Goal: Task Accomplishment & Management: Manage account settings

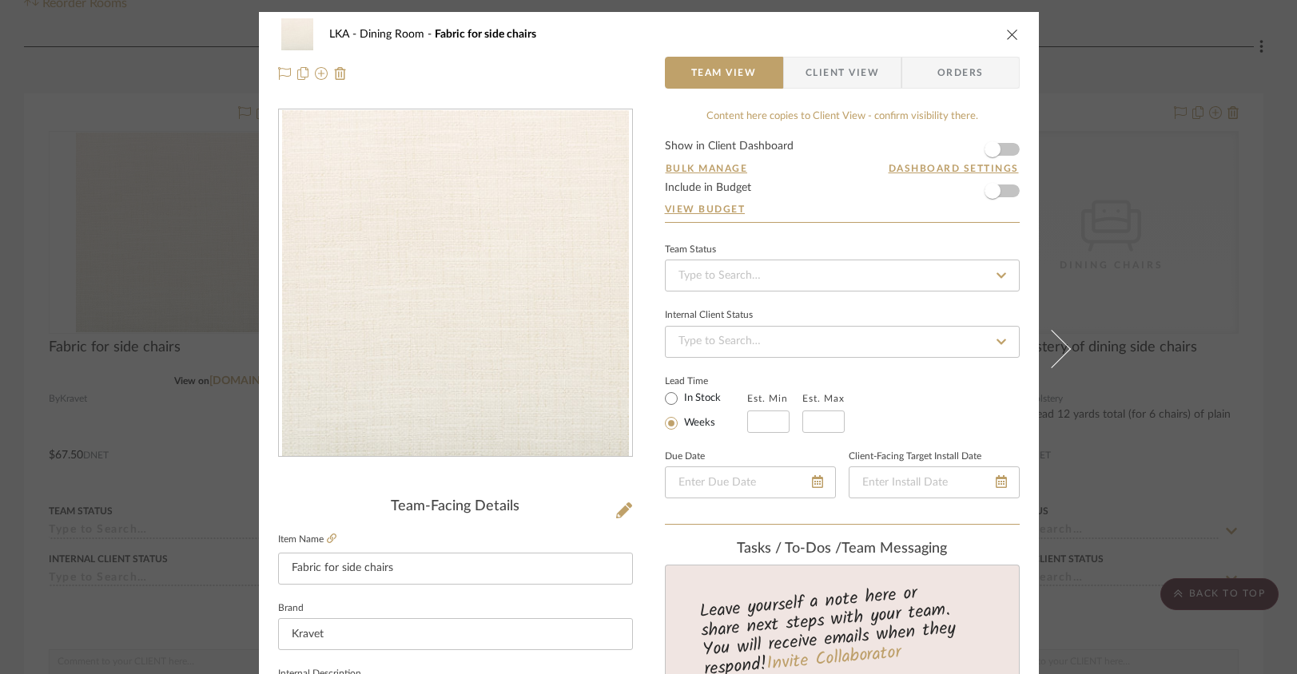
click at [1012, 33] on icon "close" at bounding box center [1012, 34] width 13 height 13
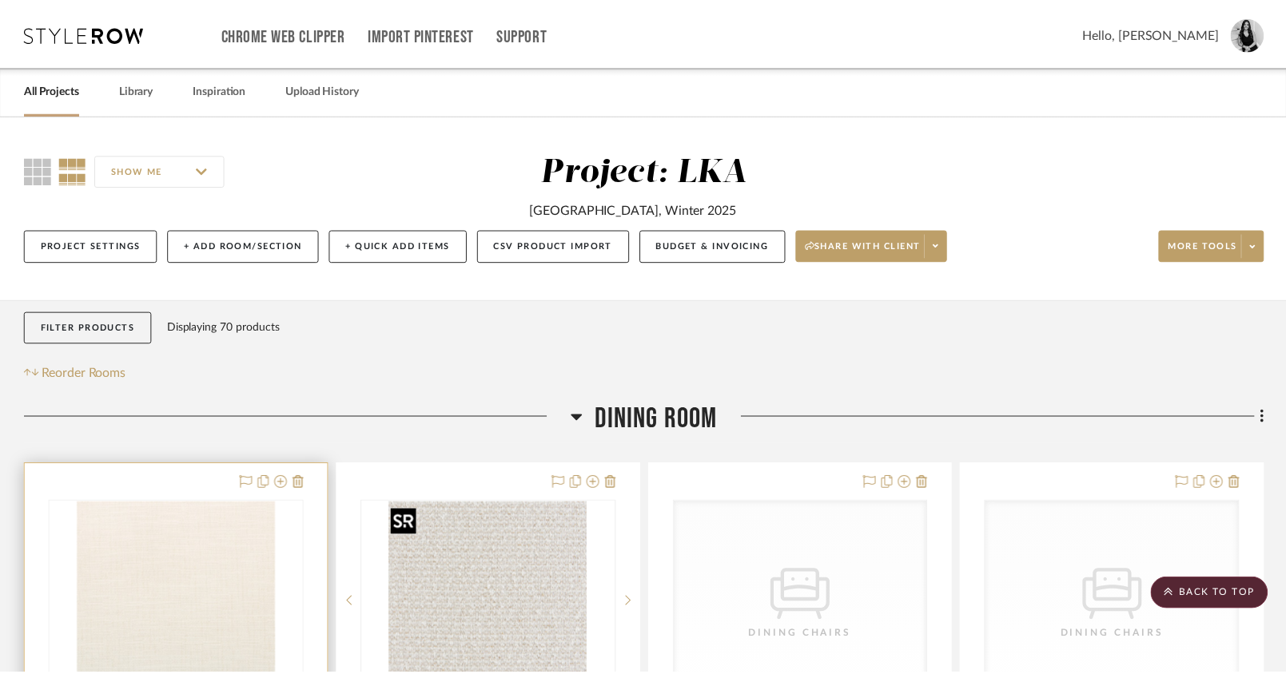
scroll to position [370, 0]
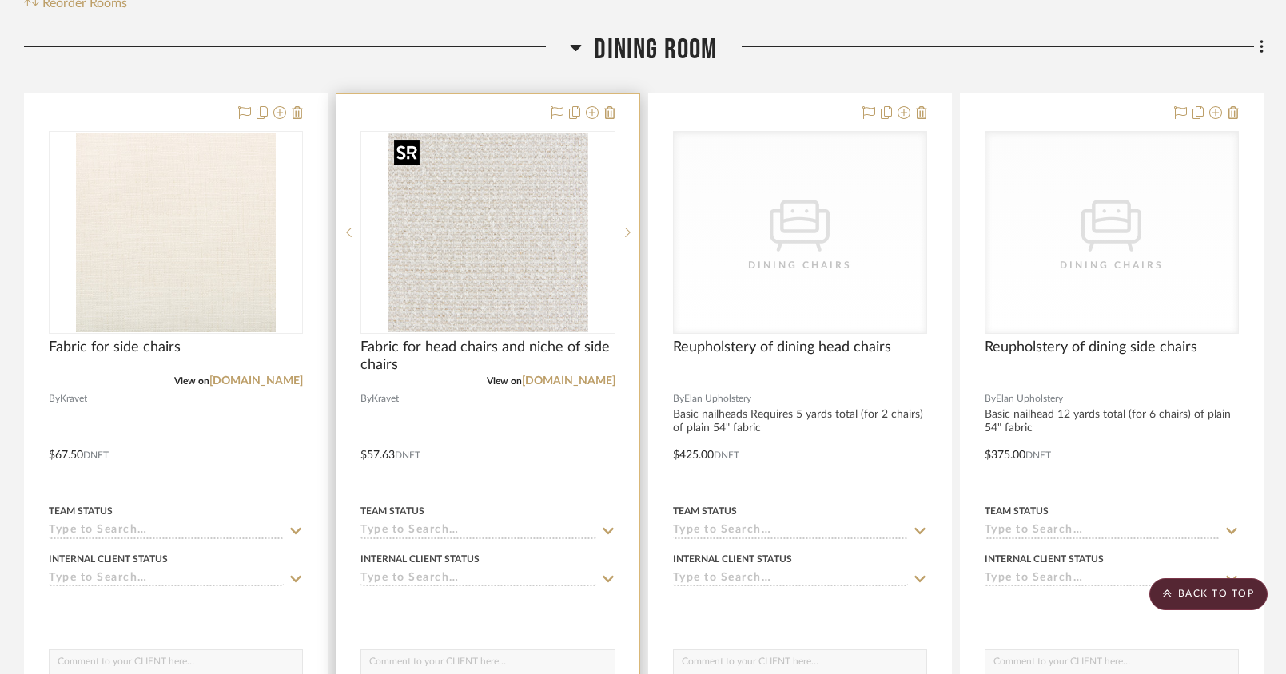
click at [462, 245] on img "0" at bounding box center [488, 233] width 200 height 200
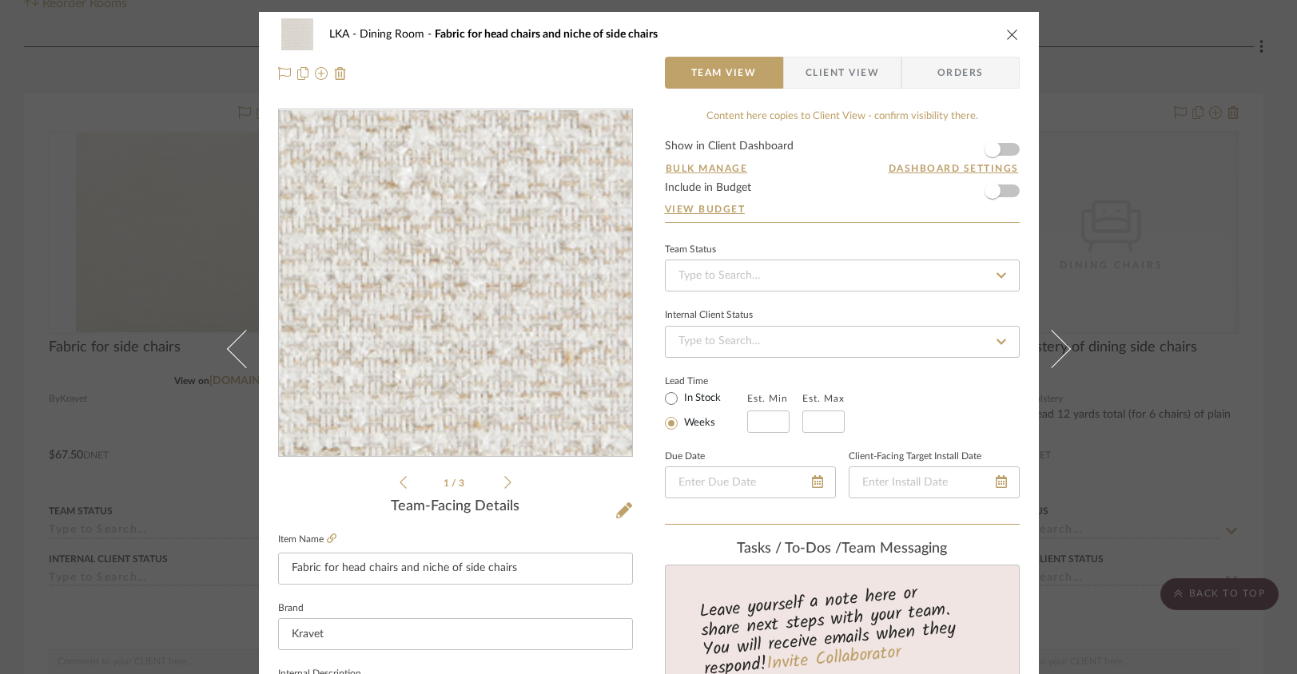
click at [468, 295] on img "0" at bounding box center [455, 283] width 347 height 347
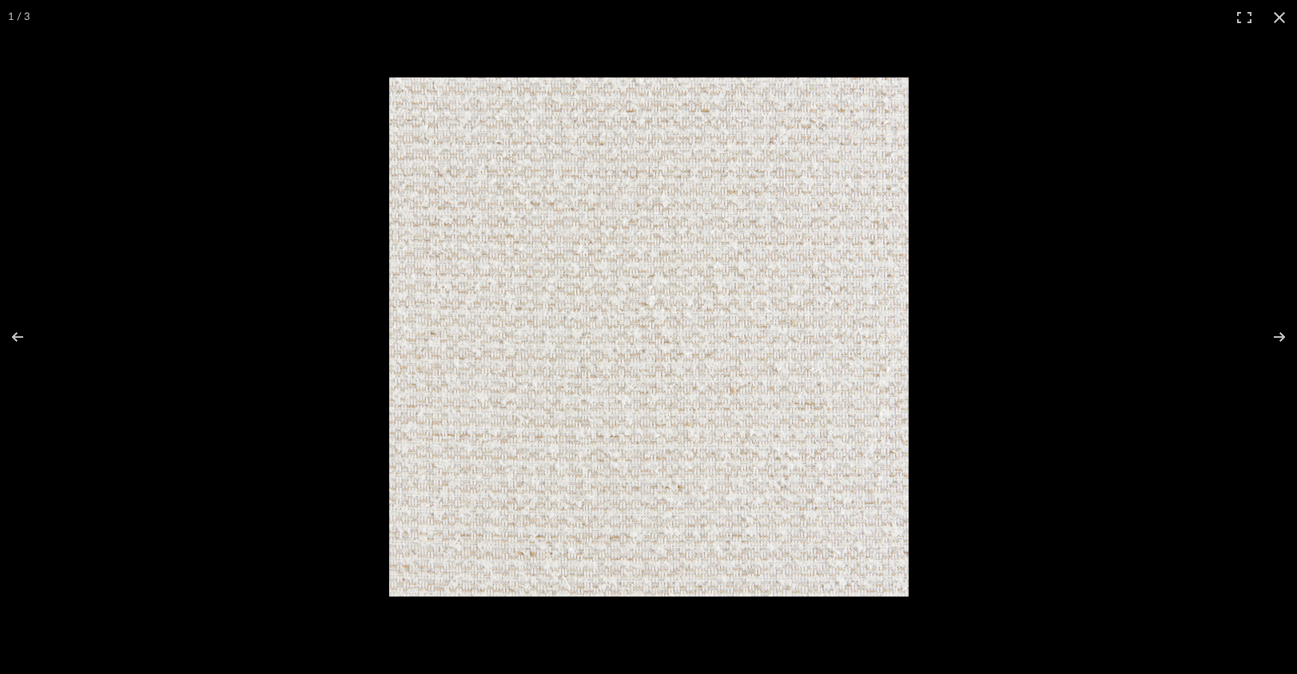
click at [768, 434] on img at bounding box center [648, 337] width 519 height 519
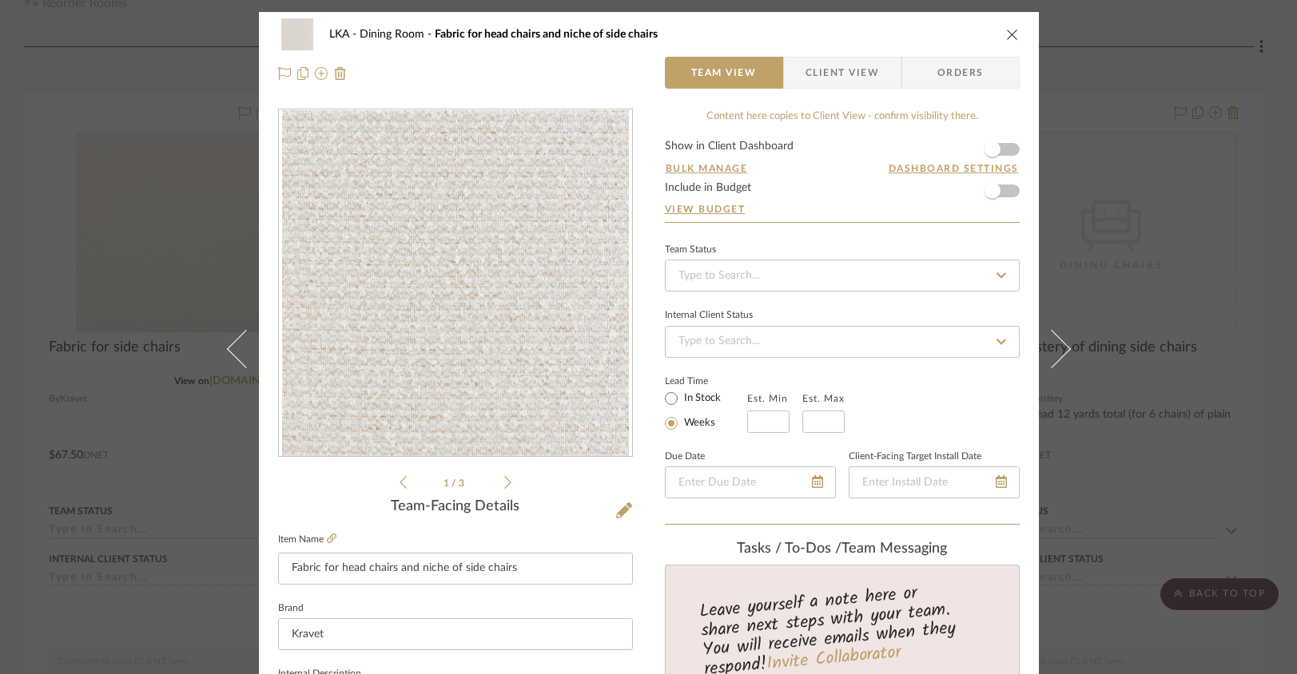
click at [531, 308] on img "0" at bounding box center [455, 283] width 347 height 347
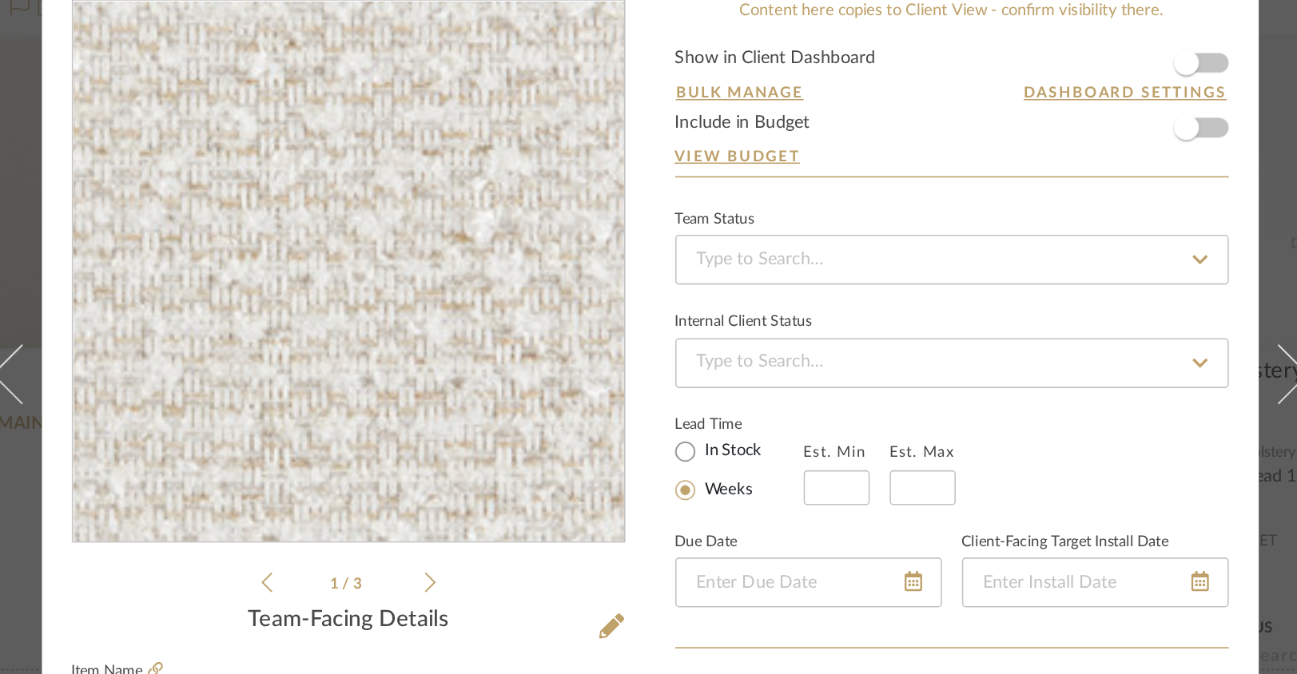
click at [434, 271] on img "0" at bounding box center [455, 283] width 347 height 347
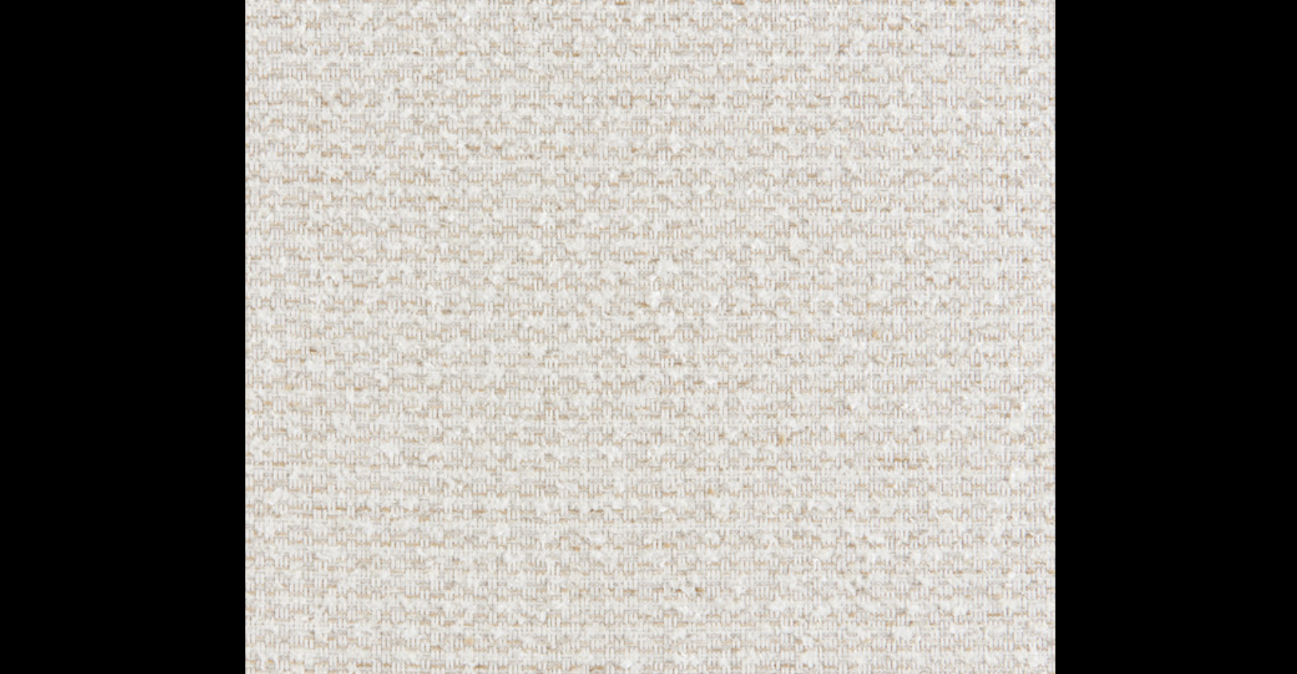
click at [944, 172] on div at bounding box center [946, 368] width 1115 height 580
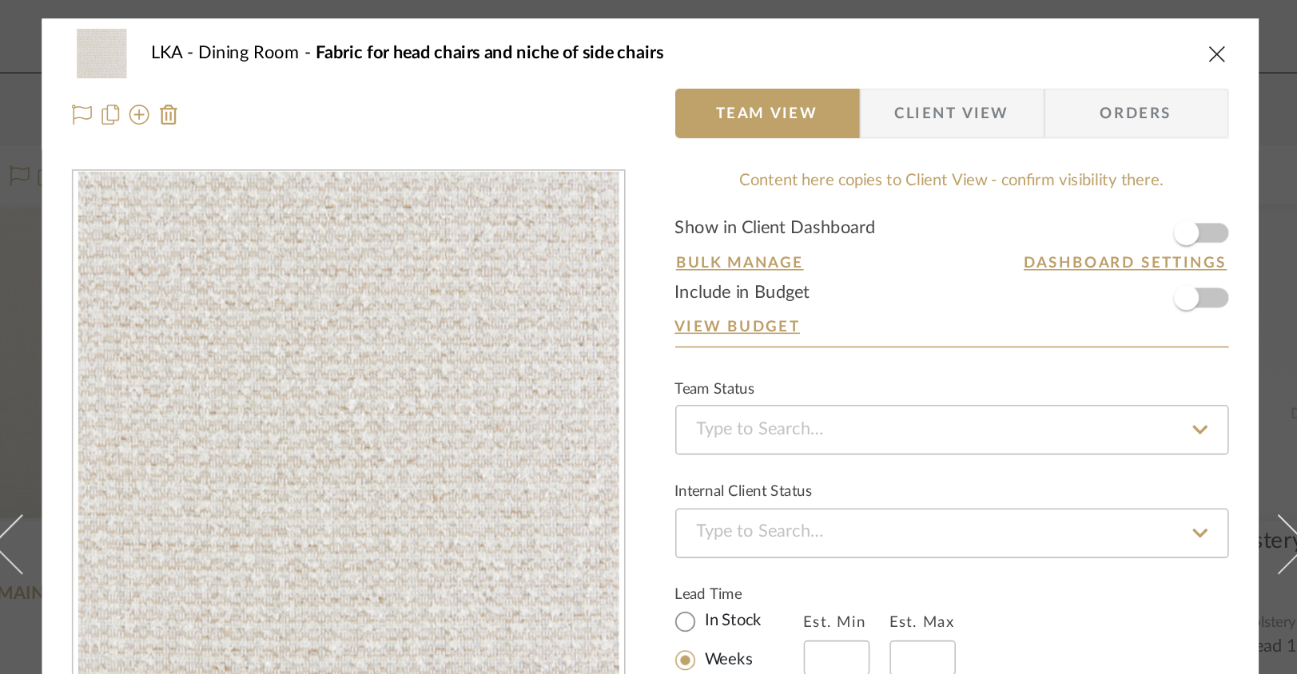
click at [1010, 37] on icon "close" at bounding box center [1012, 34] width 13 height 13
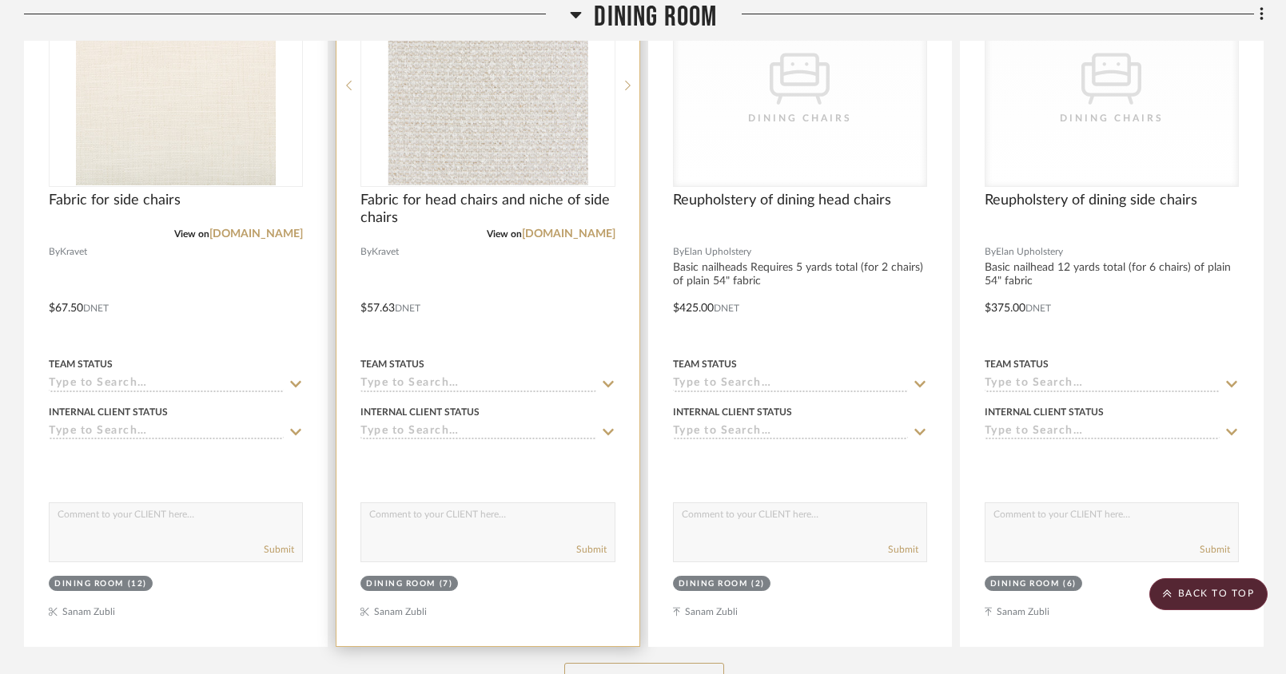
scroll to position [716, 0]
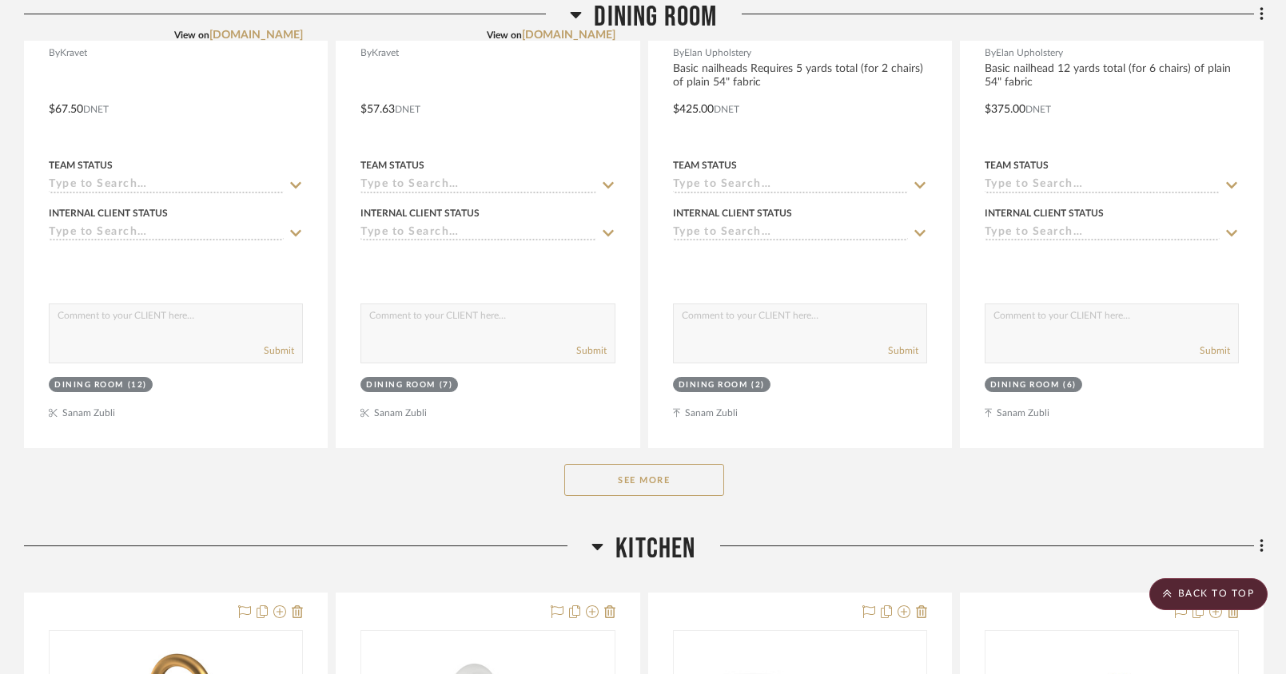
click at [645, 468] on button "See More" at bounding box center [644, 480] width 160 height 32
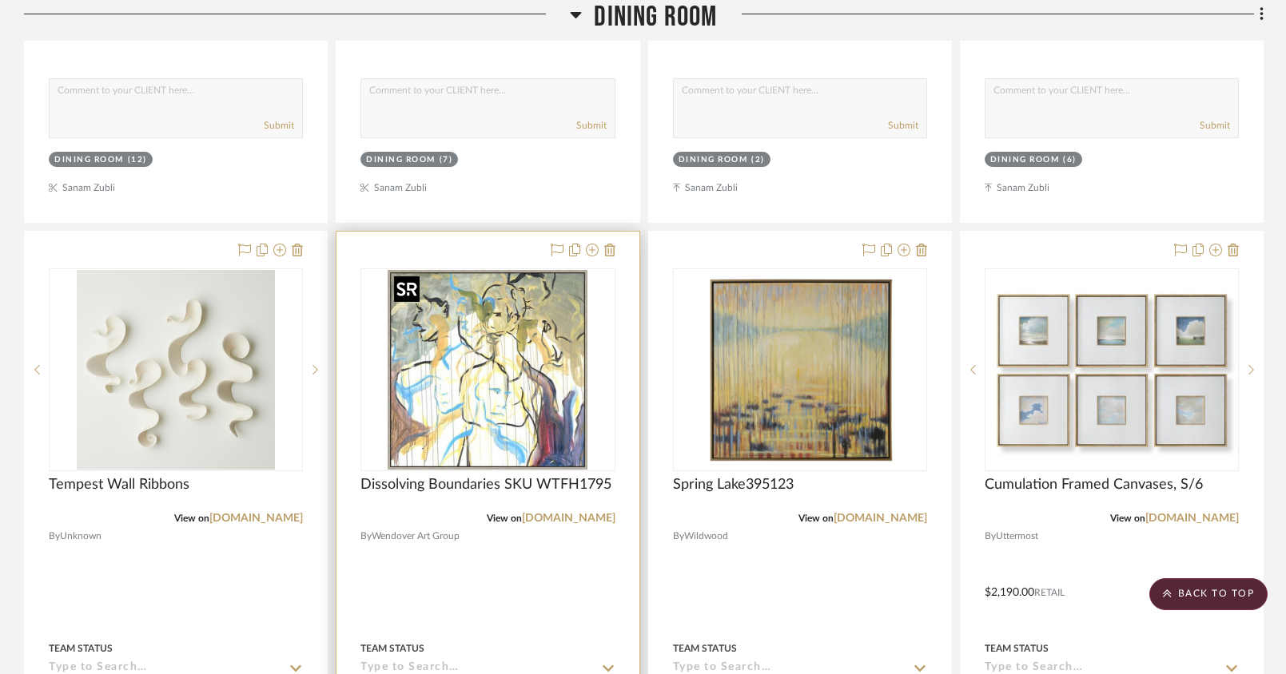
scroll to position [941, 0]
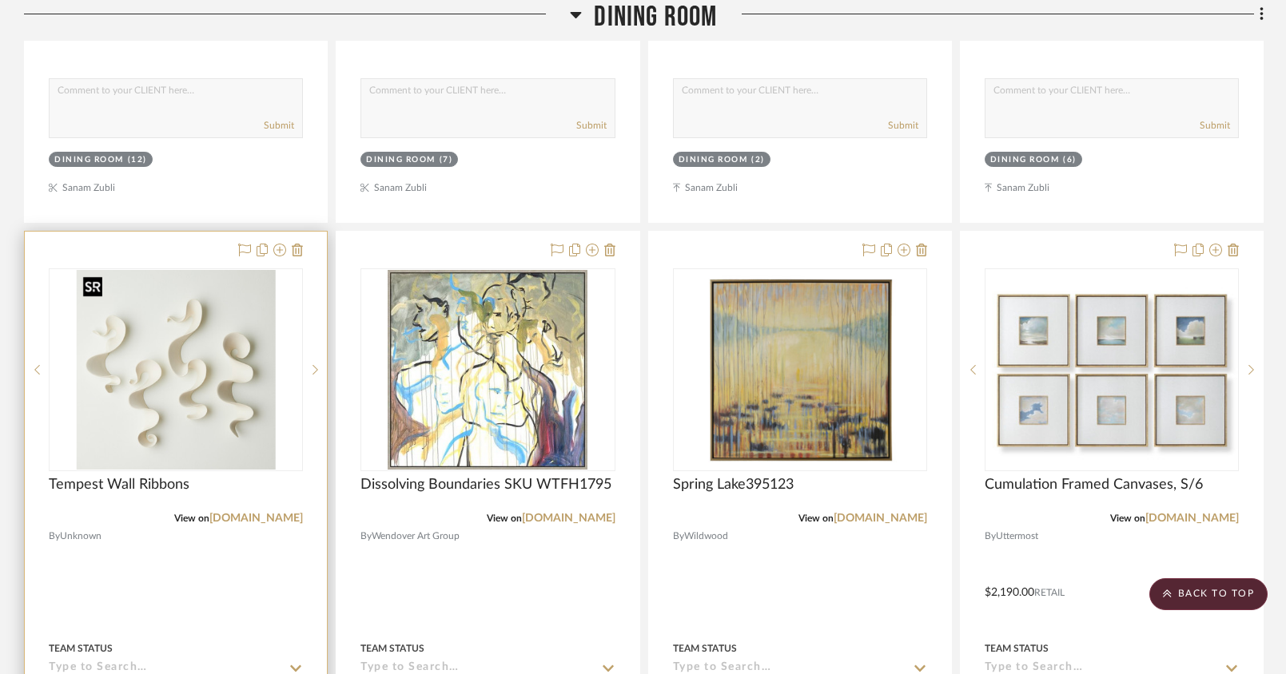
click at [0, 0] on img at bounding box center [0, 0] width 0 height 0
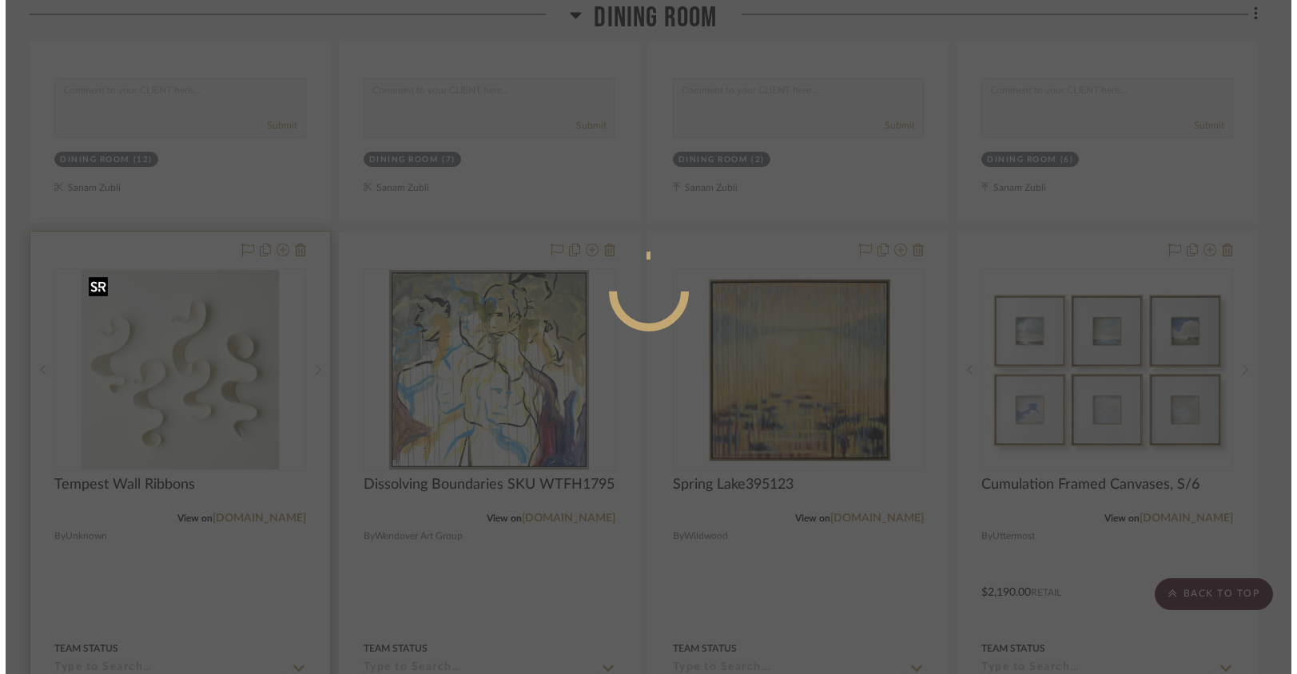
scroll to position [0, 0]
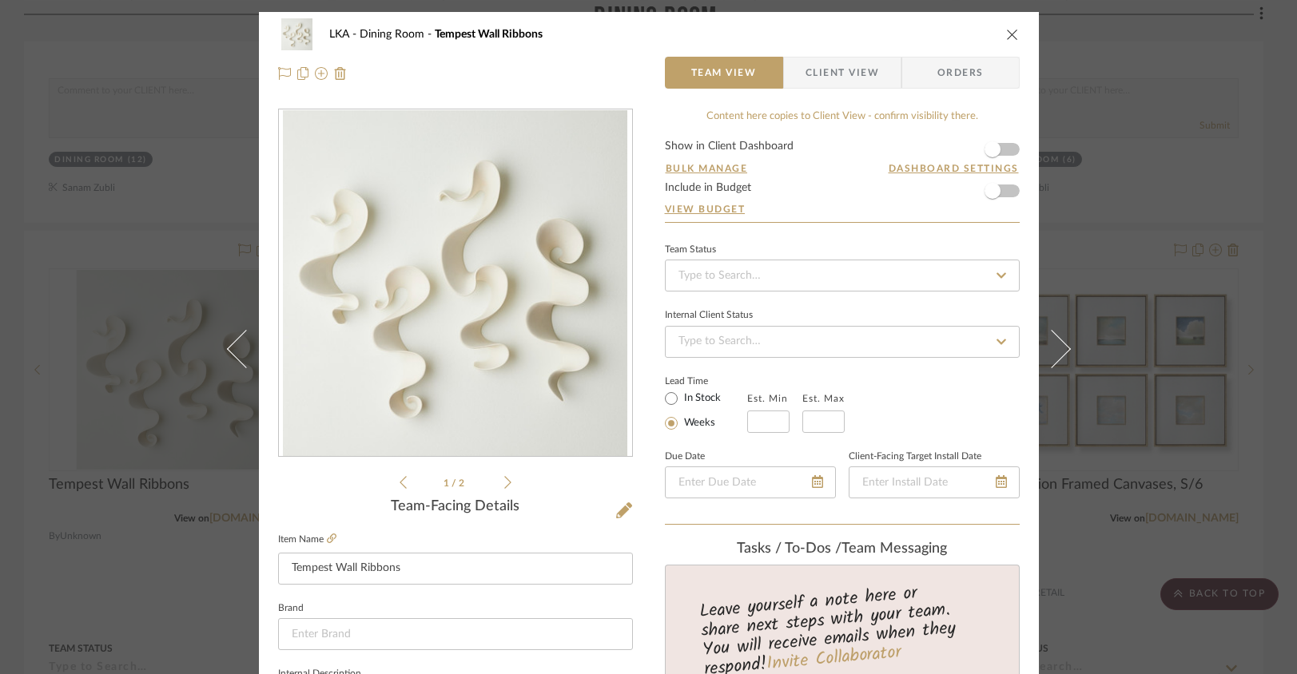
click at [1006, 31] on icon "close" at bounding box center [1012, 34] width 13 height 13
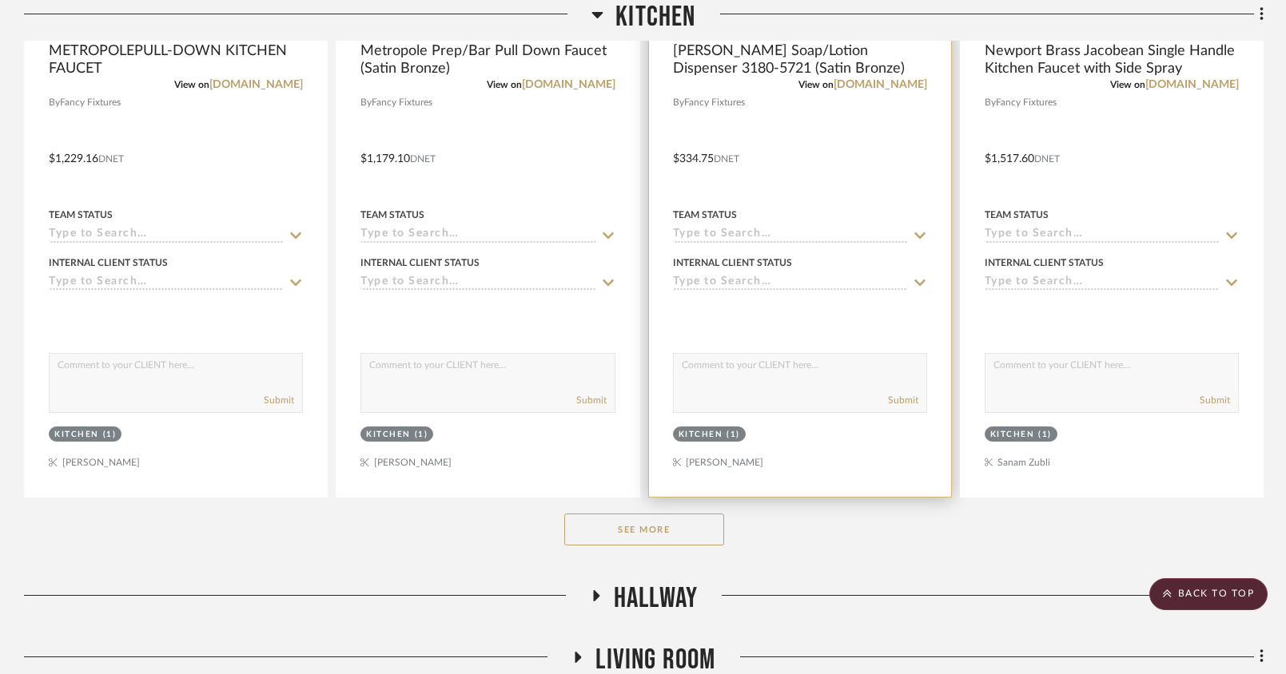
scroll to position [3770, 0]
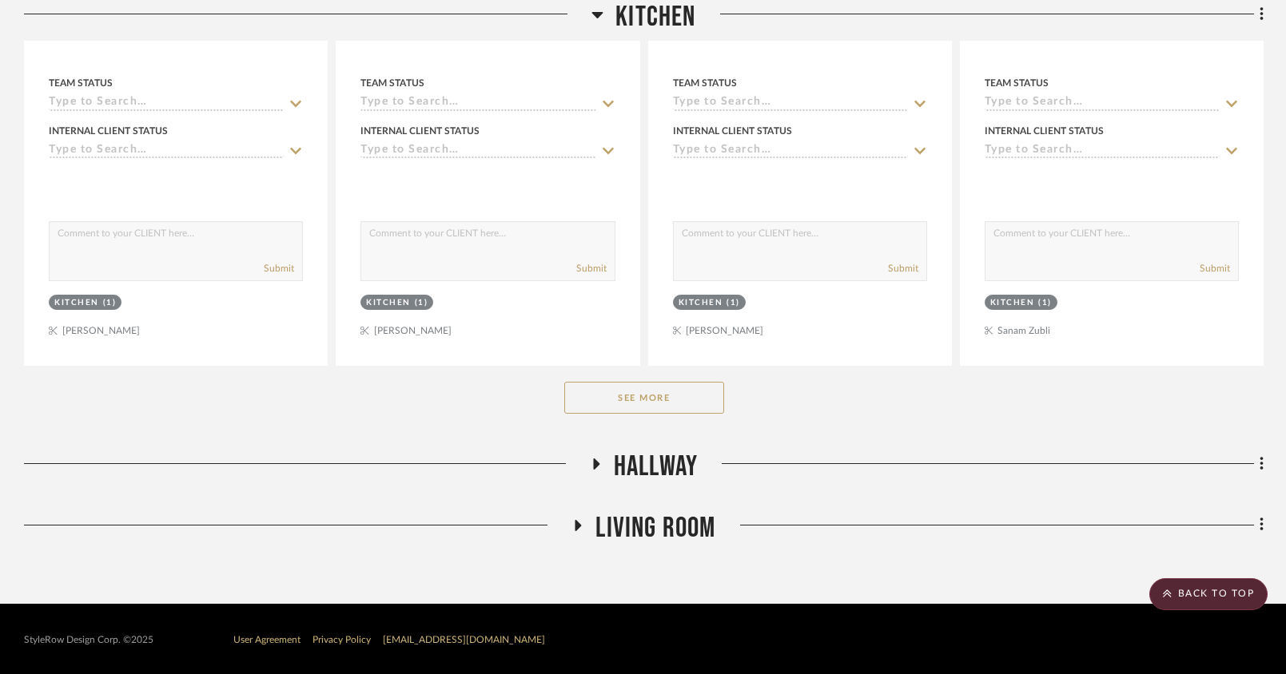
click at [650, 400] on button "See More" at bounding box center [644, 398] width 160 height 32
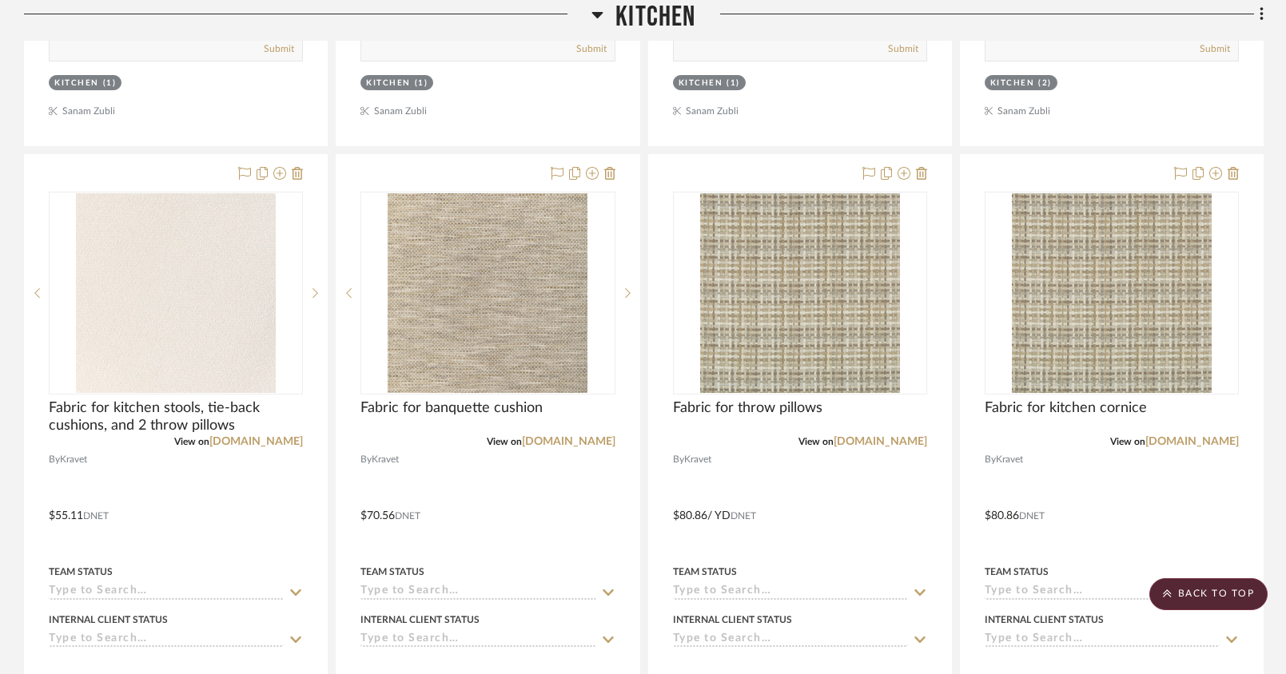
scroll to position [4701, 0]
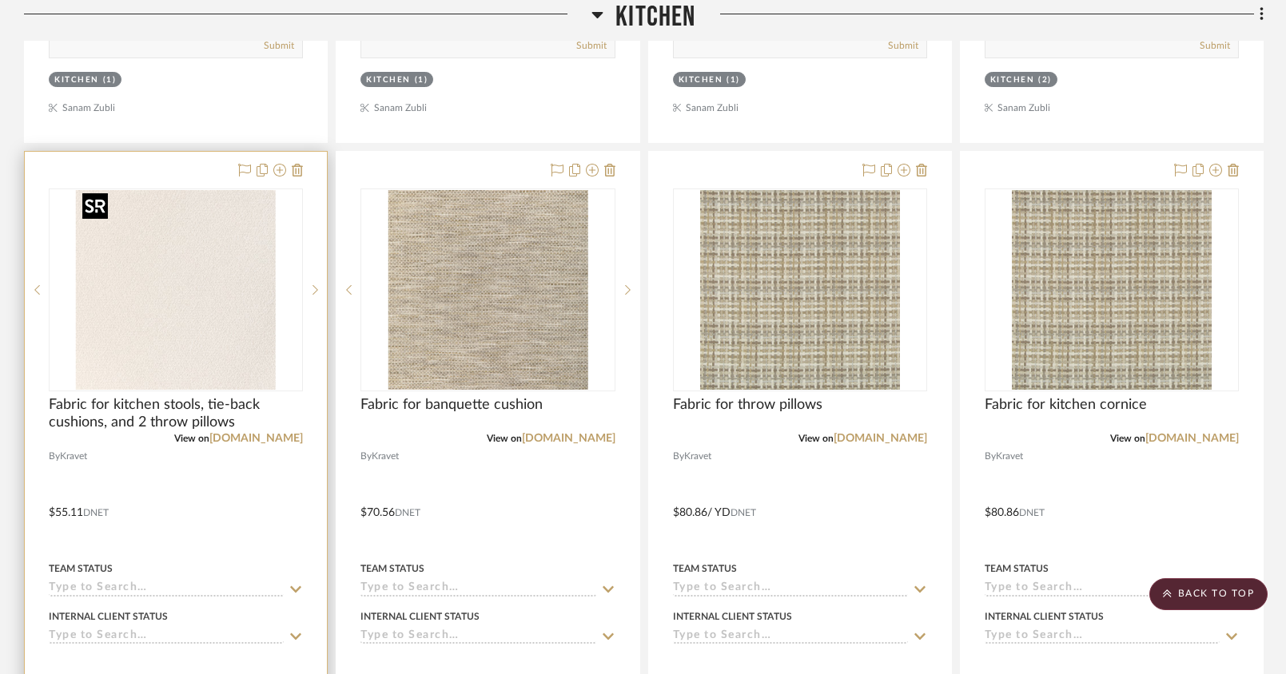
click at [221, 316] on img "0" at bounding box center [176, 290] width 200 height 200
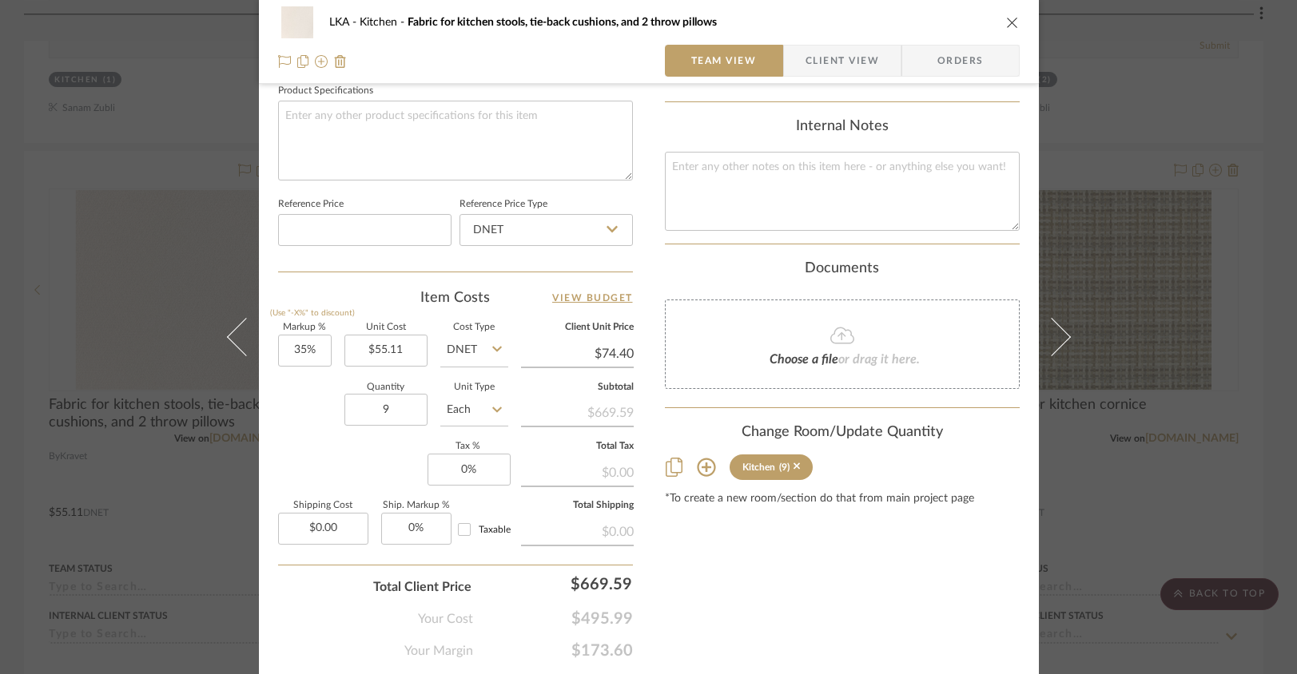
scroll to position [766, 0]
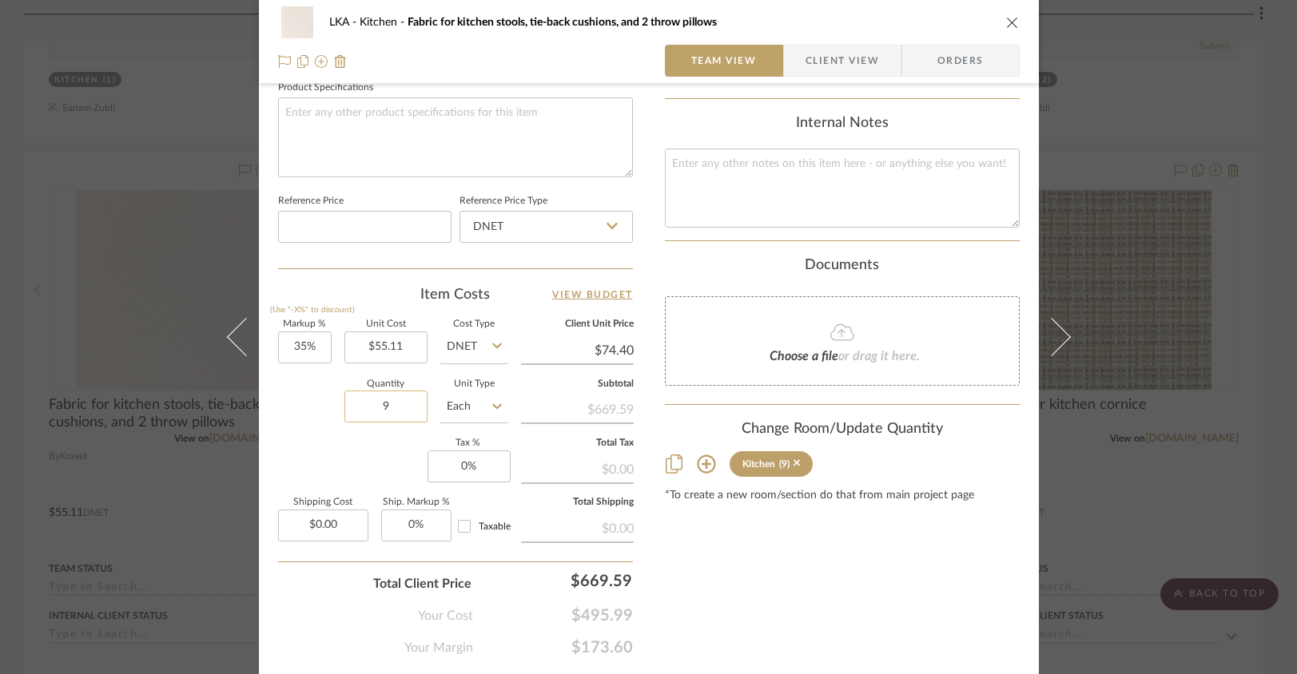
click at [391, 411] on input "9" at bounding box center [385, 407] width 83 height 32
type input "7"
click at [745, 586] on div "Content here copies to Client View - confirm visibility there. Show in Client D…" at bounding box center [842, -1] width 355 height 1315
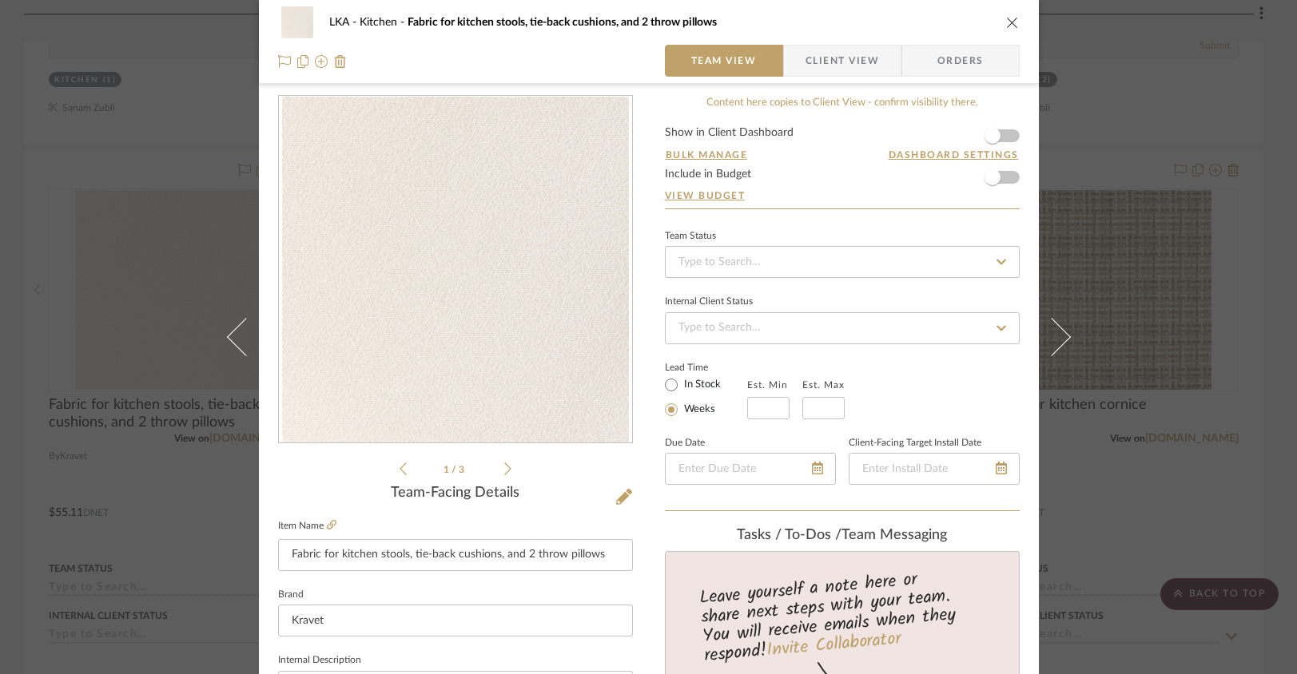
scroll to position [32, 0]
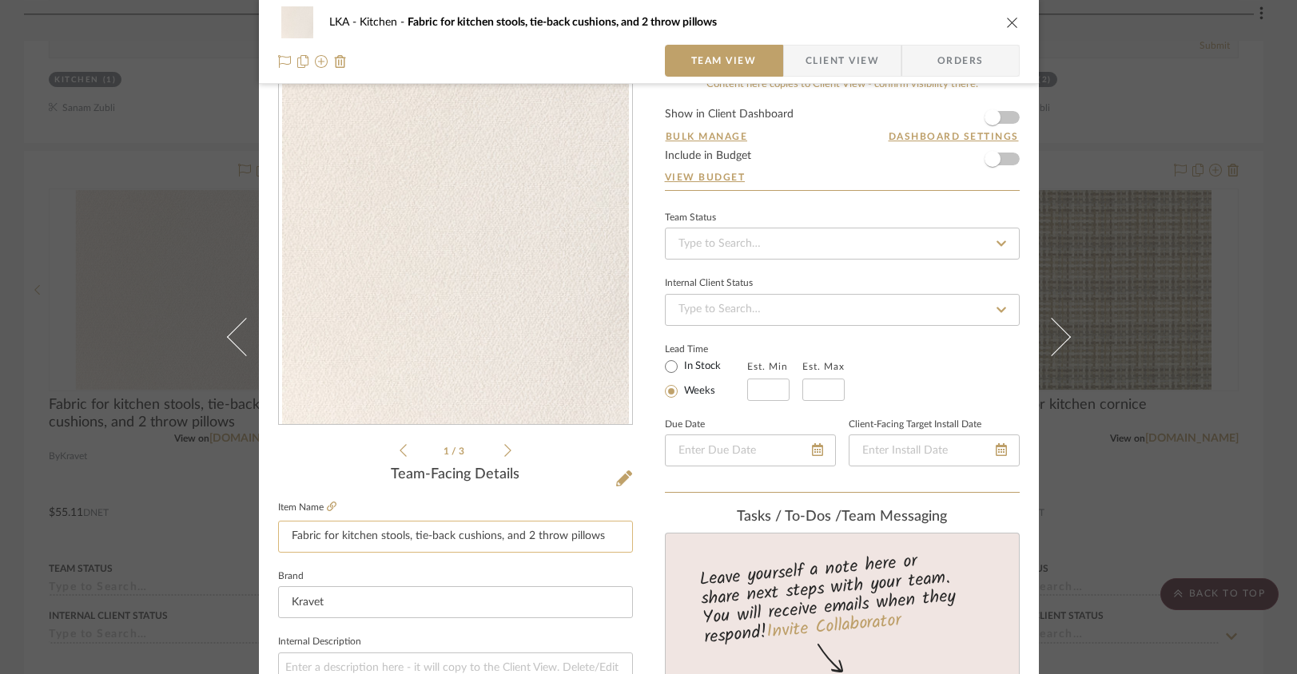
drag, startPoint x: 497, startPoint y: 539, endPoint x: 617, endPoint y: 547, distance: 120.2
click at [617, 547] on input "Fabric for kitchen stools, tie-back cushions, and 2 throw pillows" at bounding box center [455, 537] width 355 height 32
type input "Fabric for kitchen stools, tie-back cushions"
click at [1006, 22] on icon "close" at bounding box center [1012, 22] width 13 height 13
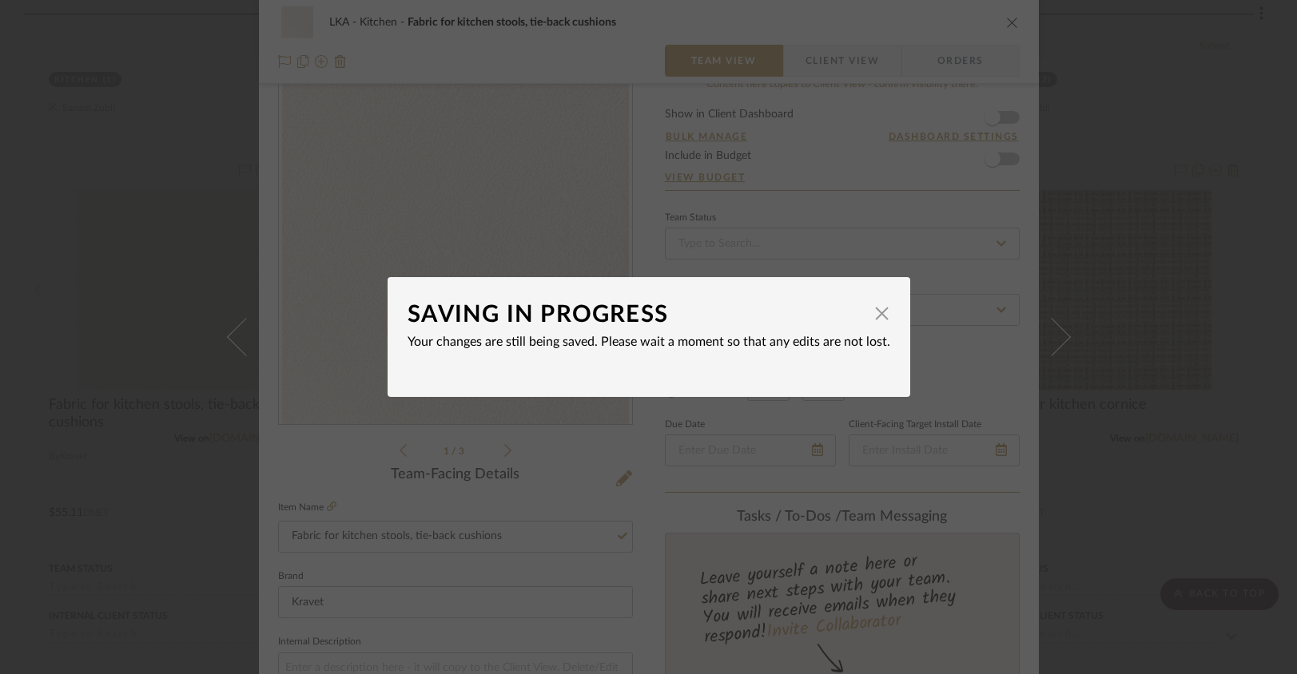
drag, startPoint x: 877, startPoint y: 324, endPoint x: 909, endPoint y: 242, distance: 88.6
click at [877, 324] on span "button" at bounding box center [882, 313] width 32 height 32
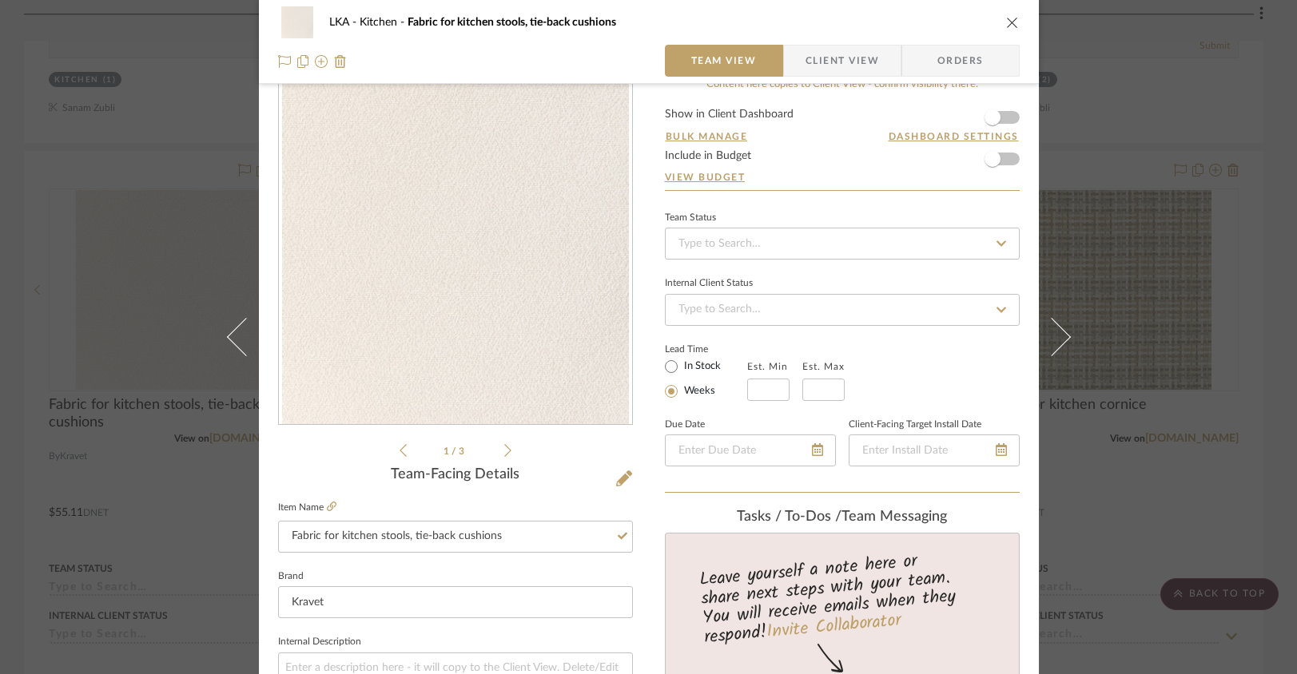
click at [977, 26] on div "LKA Kitchen Fabric for kitchen stools, tie-back cushions" at bounding box center [660, 22] width 663 height 11
click at [1006, 25] on icon "close" at bounding box center [1012, 22] width 13 height 13
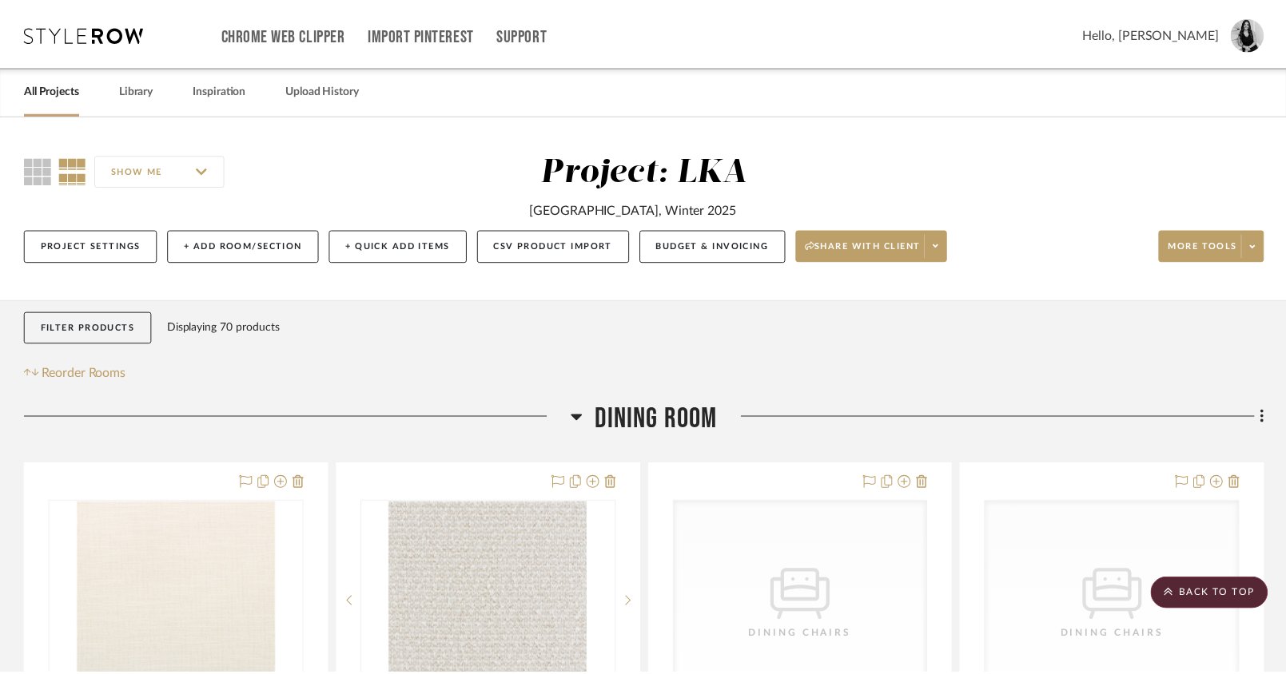
scroll to position [4701, 0]
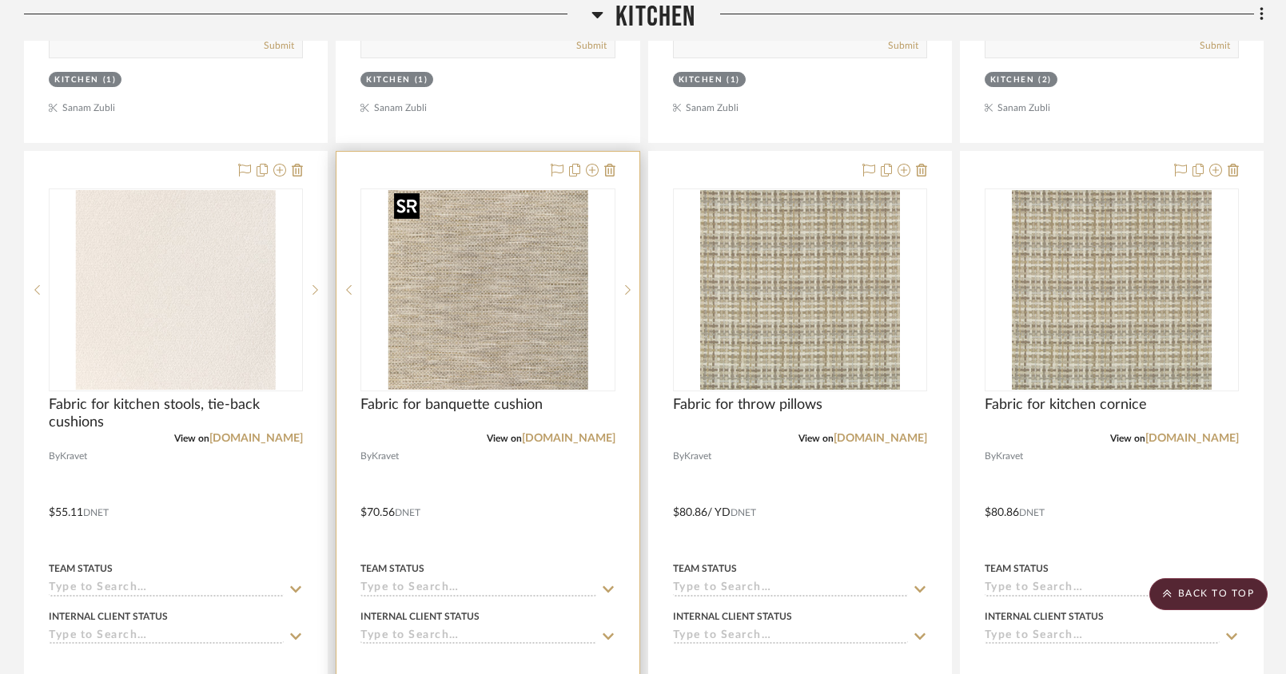
click at [531, 272] on img "0" at bounding box center [488, 290] width 200 height 200
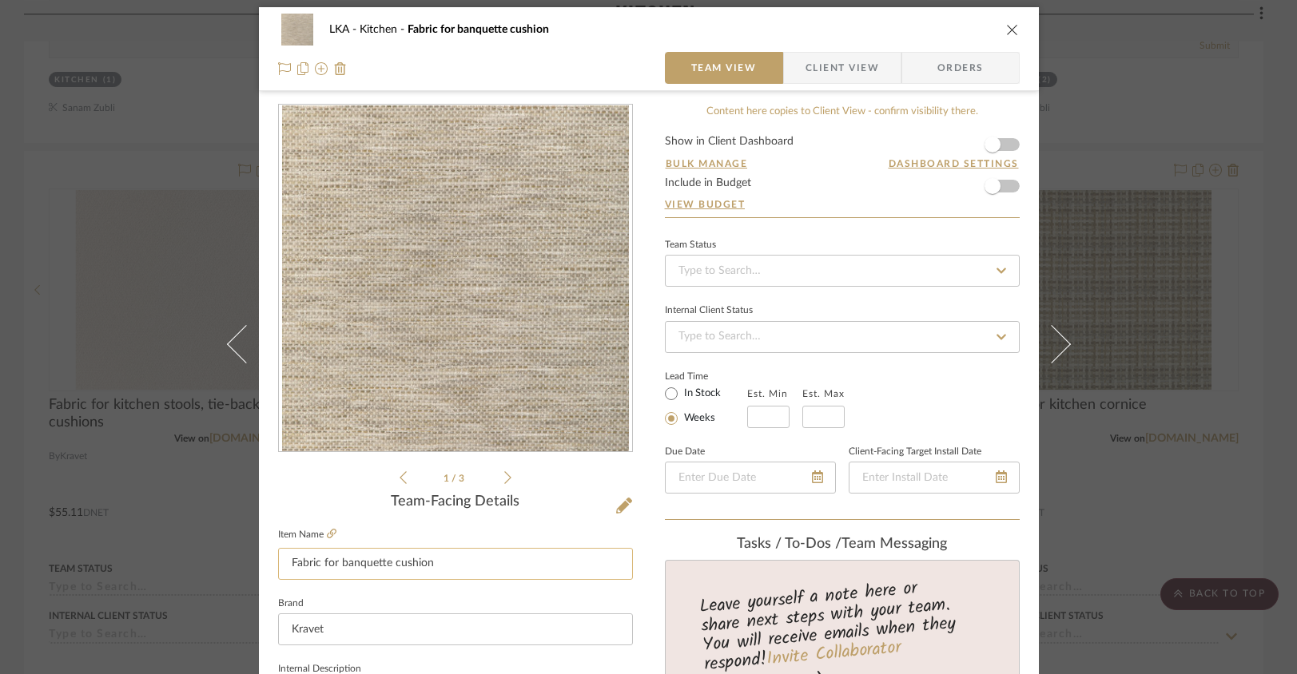
scroll to position [6, 0]
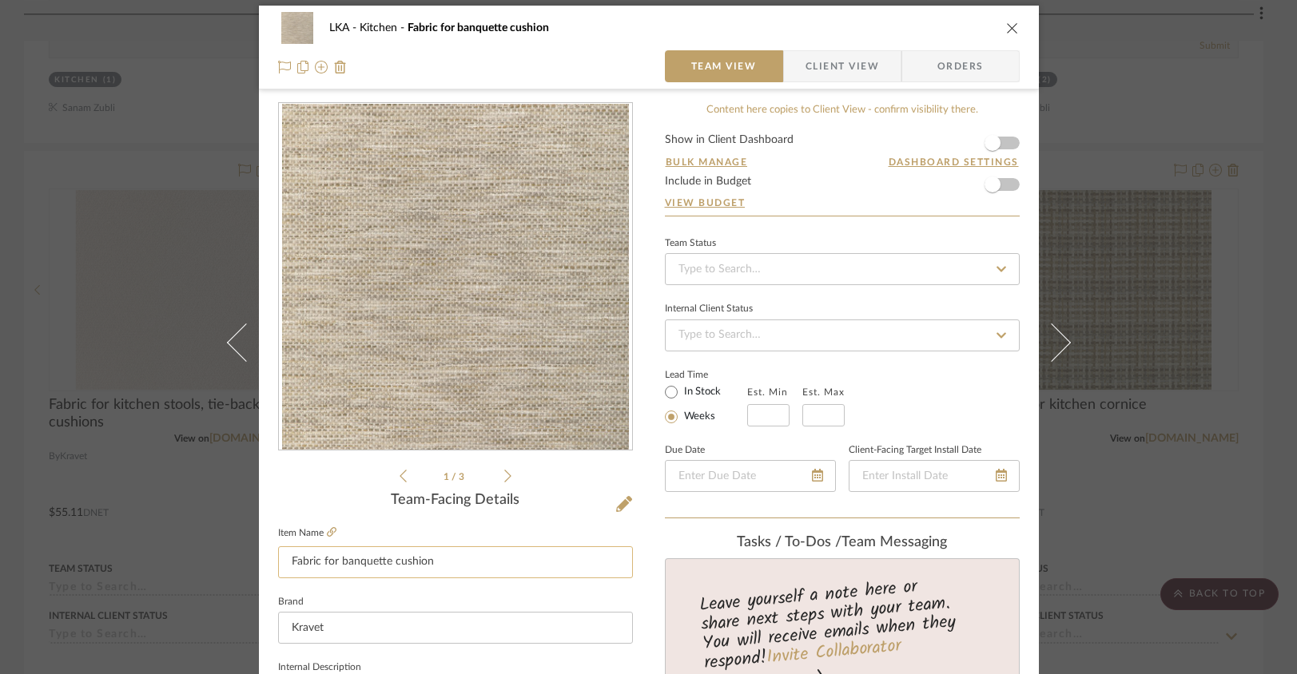
click at [484, 556] on input "Fabric for banquette cushion" at bounding box center [455, 563] width 355 height 32
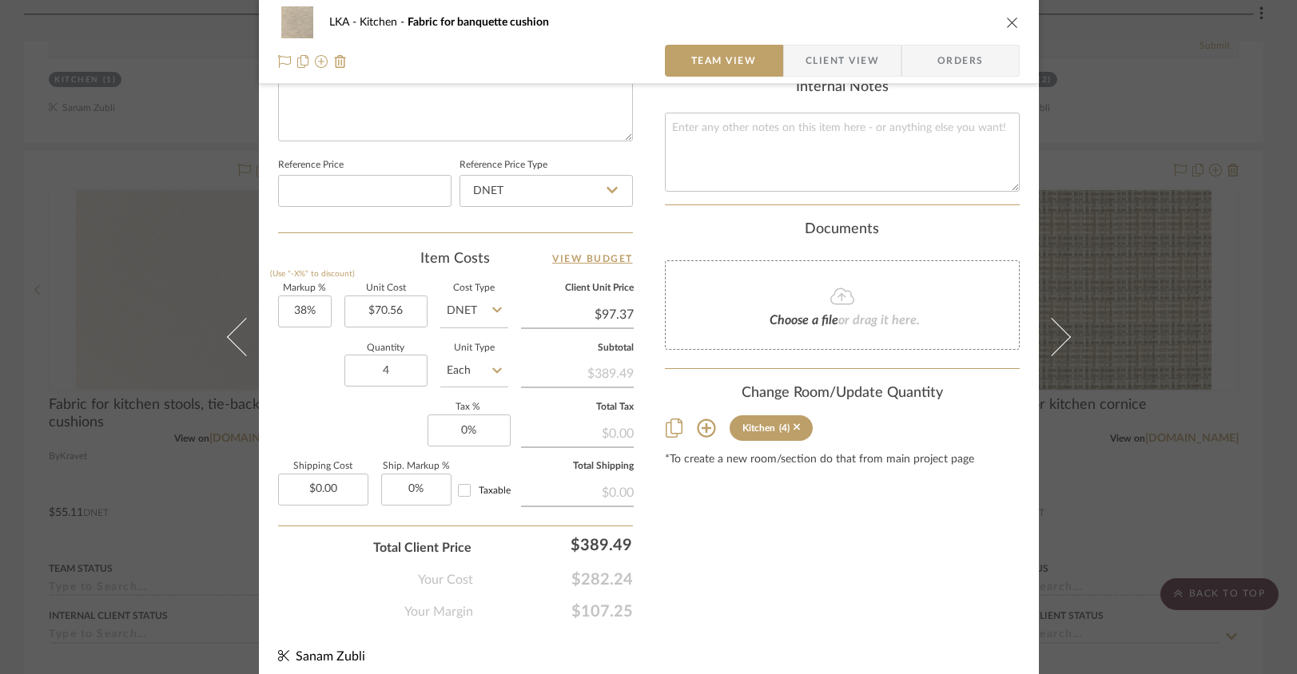
scroll to position [810, 0]
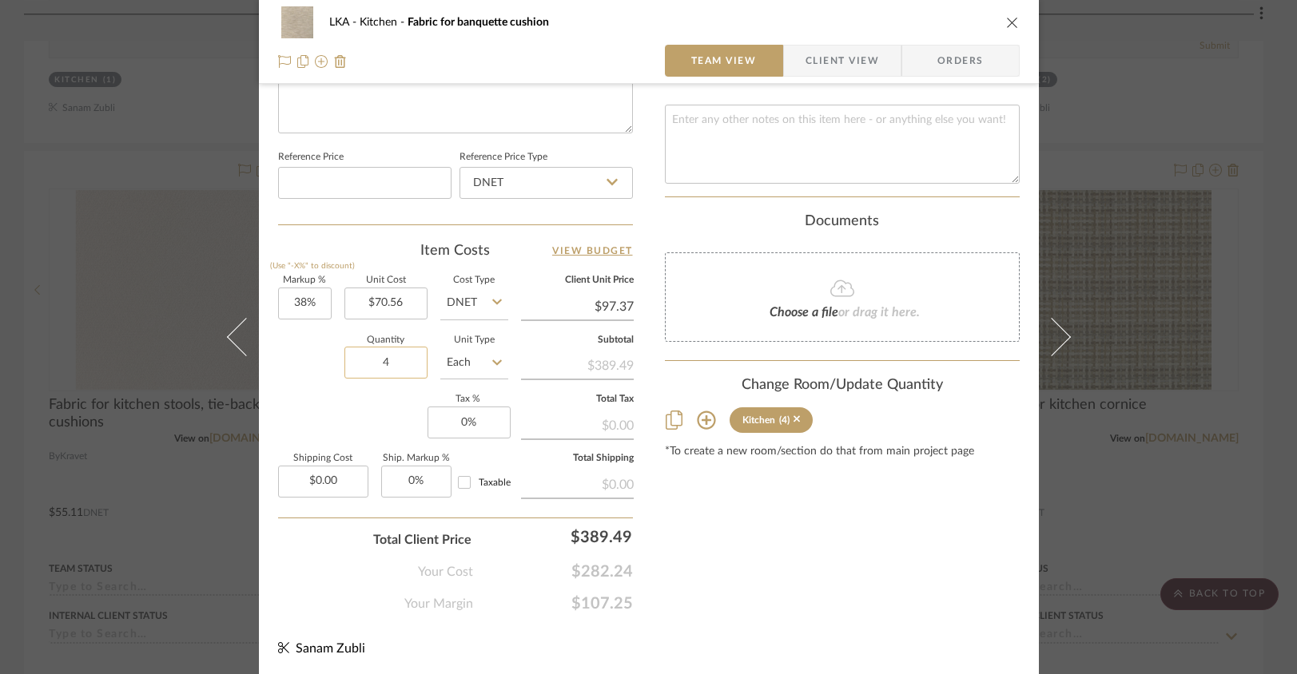
type input "Fabric for banquette cushion & 2 pillows"
click at [397, 362] on input "4" at bounding box center [385, 363] width 83 height 32
type input "6"
click at [373, 411] on div "Markup % (Use "-X%" to discount) 38% Unit Cost $70.56 Cost Type DNET Client Uni…" at bounding box center [455, 392] width 355 height 233
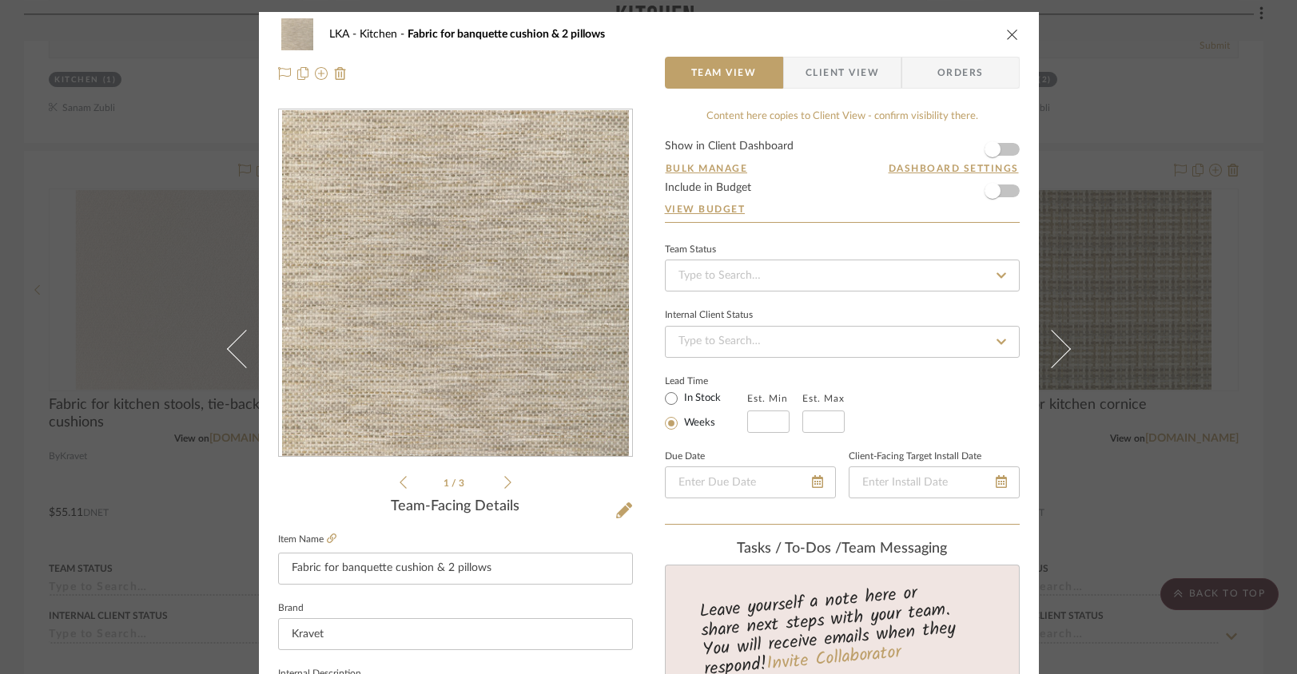
click at [1006, 38] on icon "close" at bounding box center [1012, 34] width 13 height 13
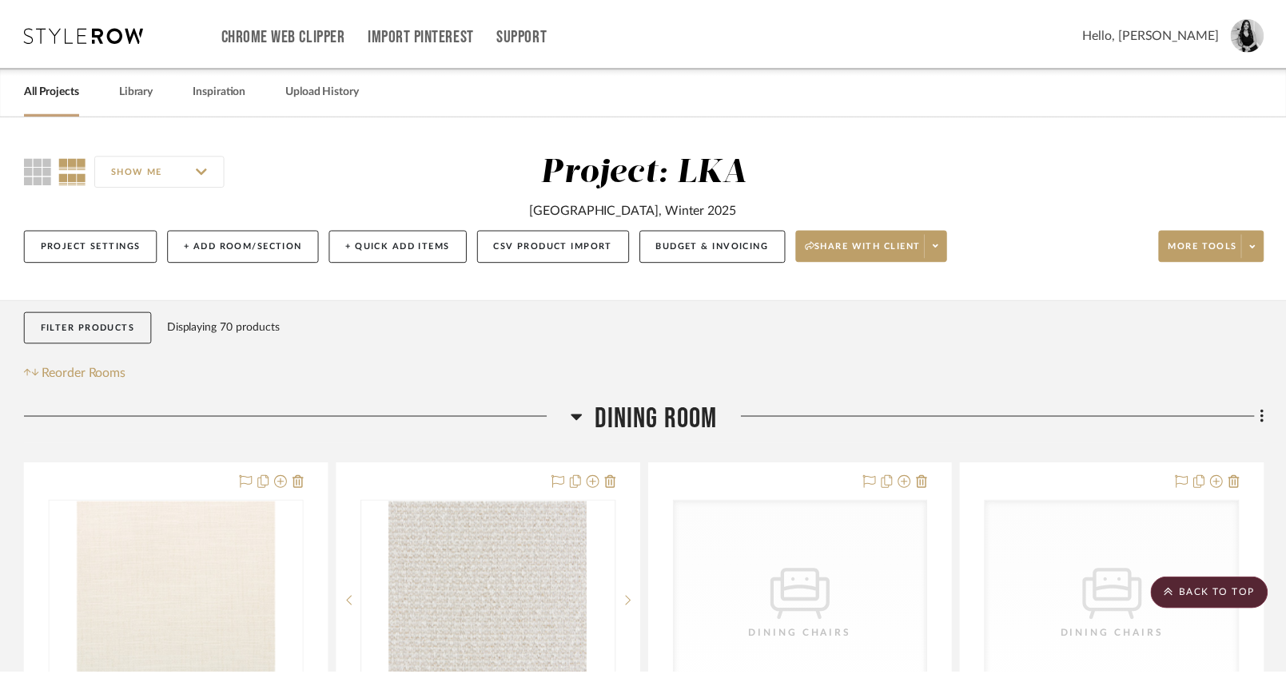
scroll to position [4701, 0]
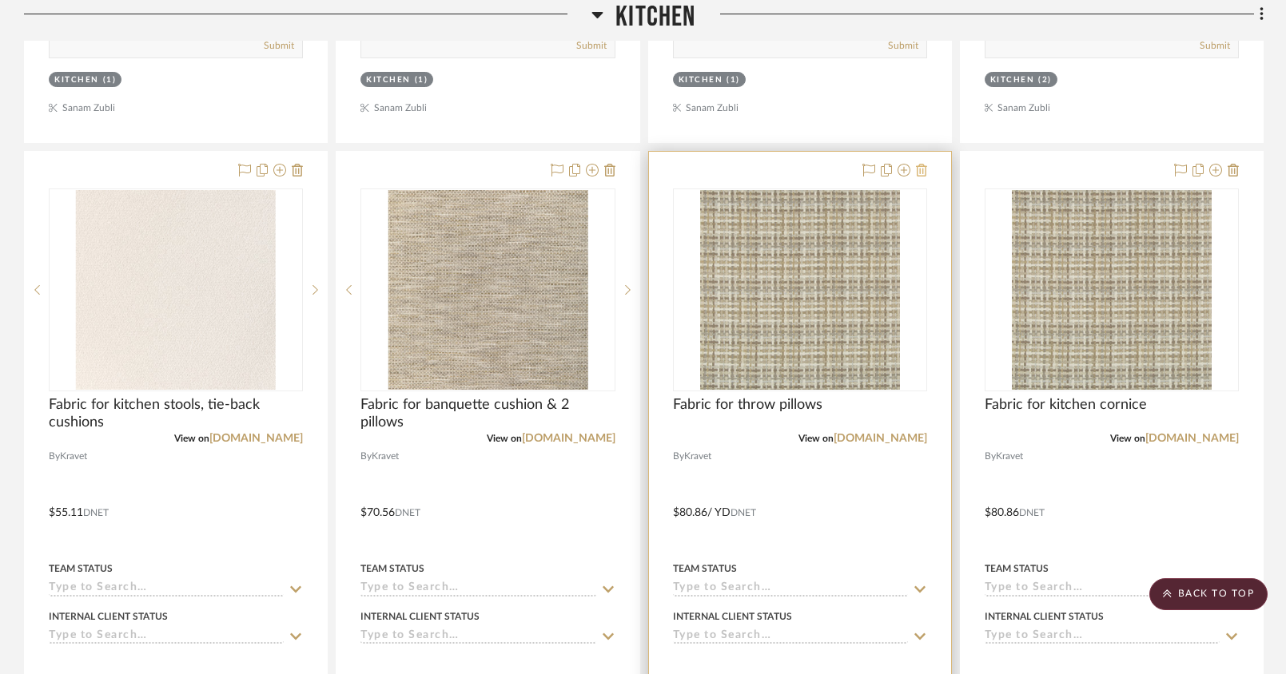
click at [922, 169] on icon at bounding box center [921, 170] width 11 height 13
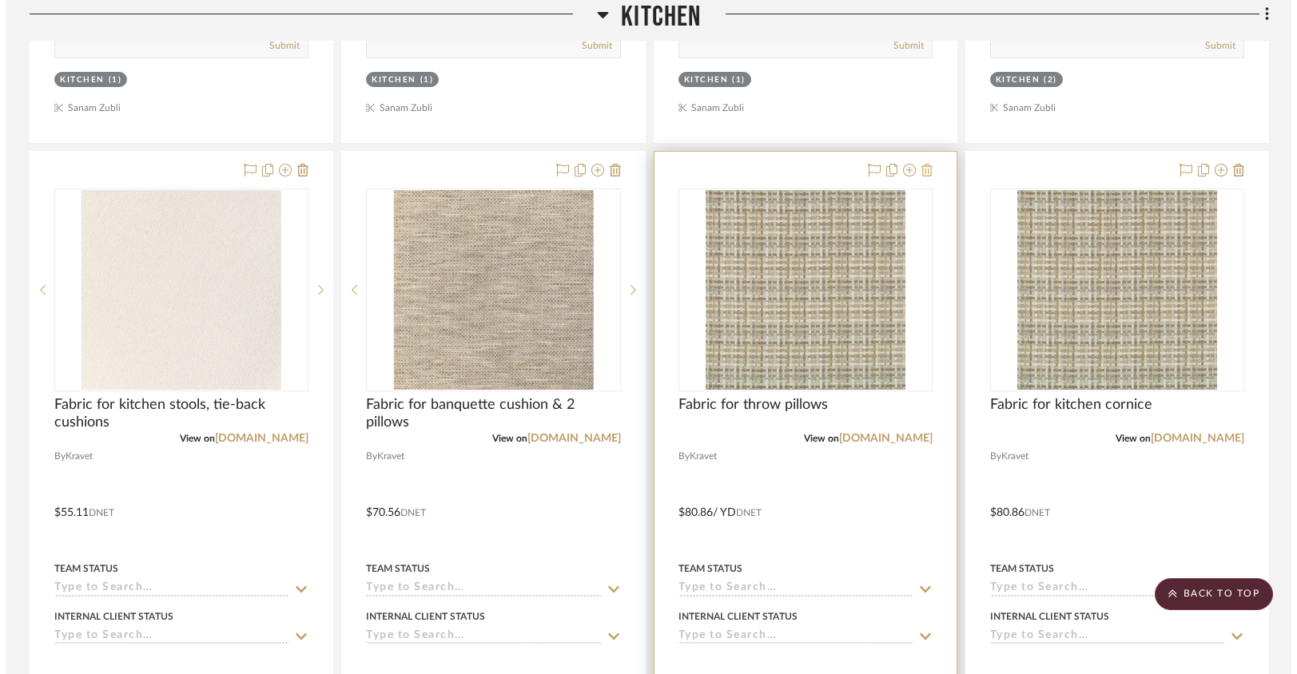
scroll to position [0, 0]
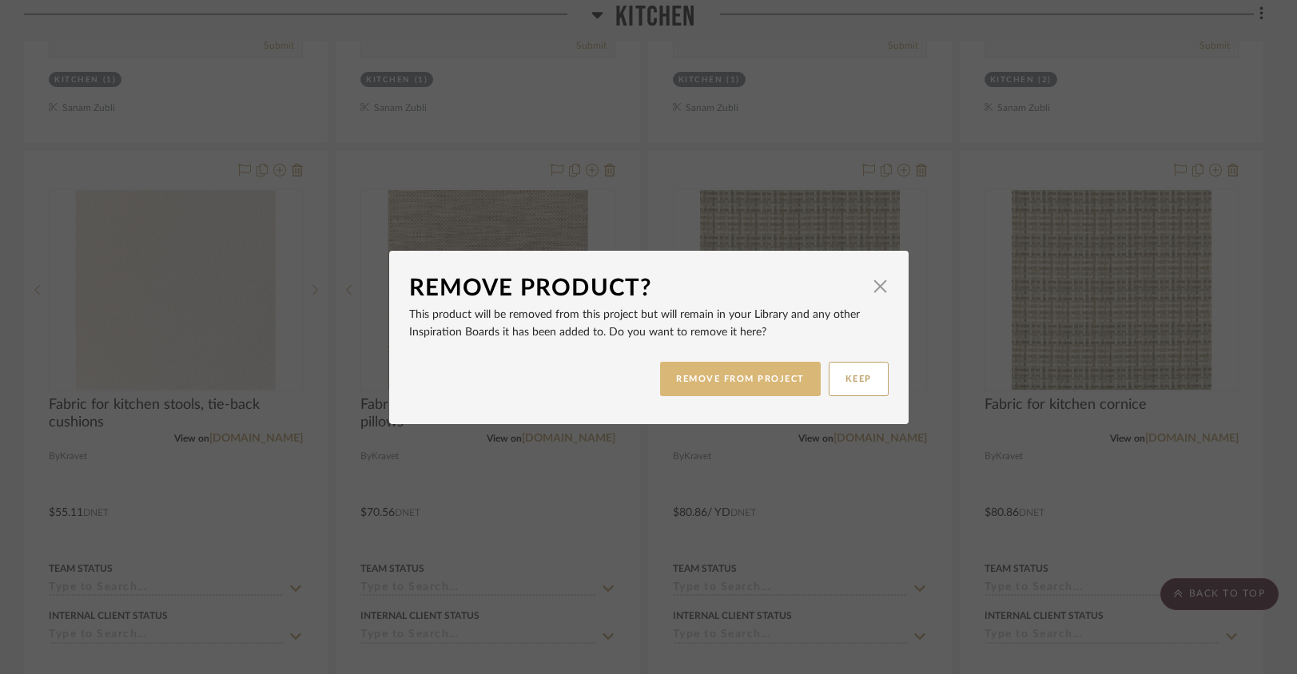
click at [736, 379] on button "REMOVE FROM PROJECT" at bounding box center [740, 379] width 161 height 34
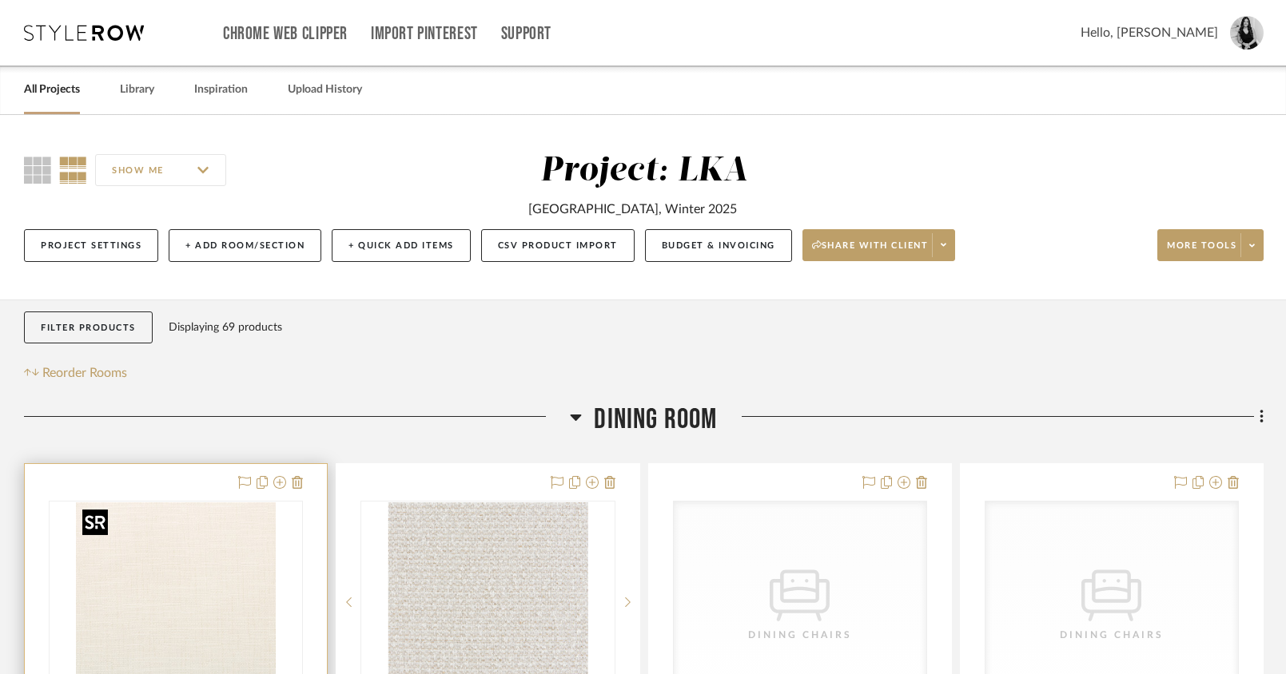
click at [196, 560] on img "0" at bounding box center [176, 603] width 200 height 200
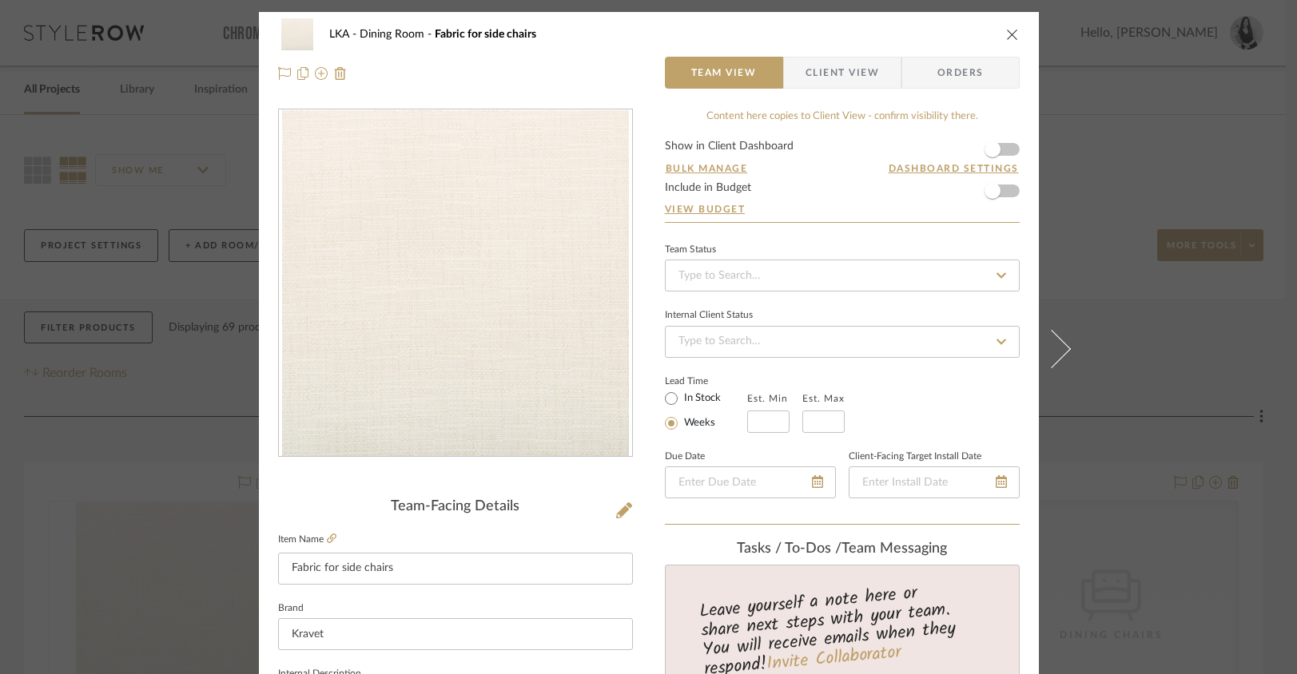
click at [1009, 29] on icon "close" at bounding box center [1012, 34] width 13 height 13
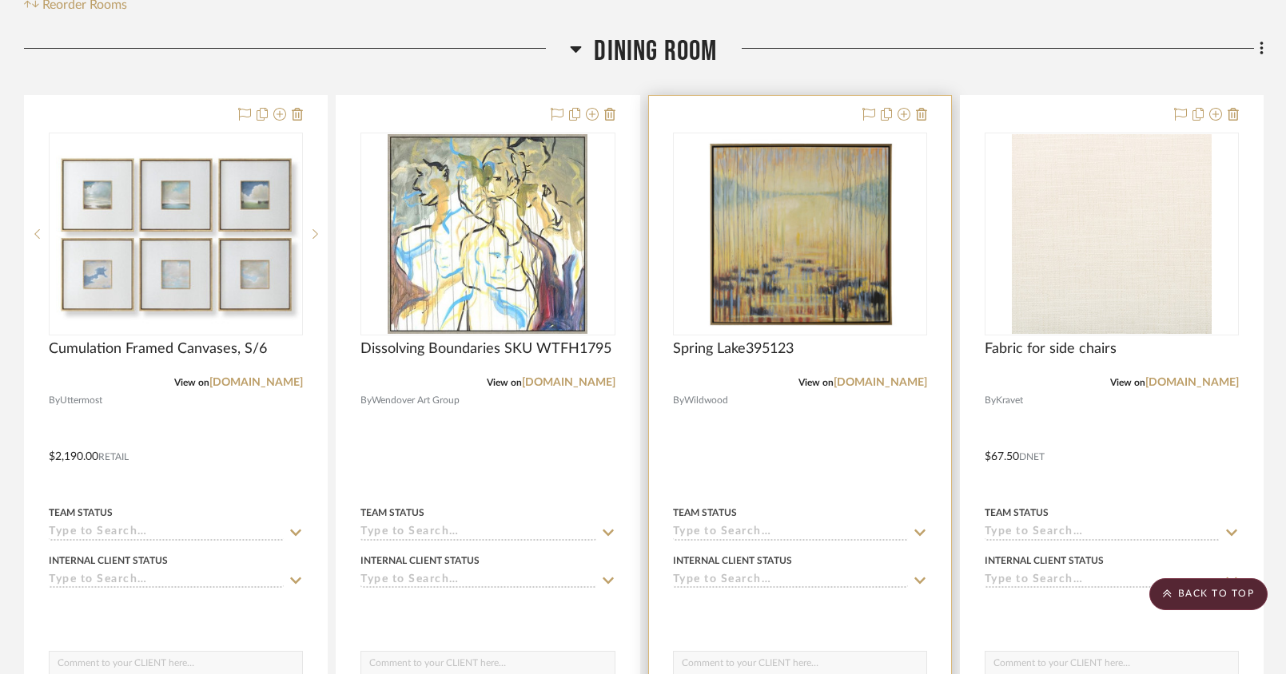
scroll to position [368, 0]
click at [800, 249] on img "0" at bounding box center [799, 235] width 201 height 200
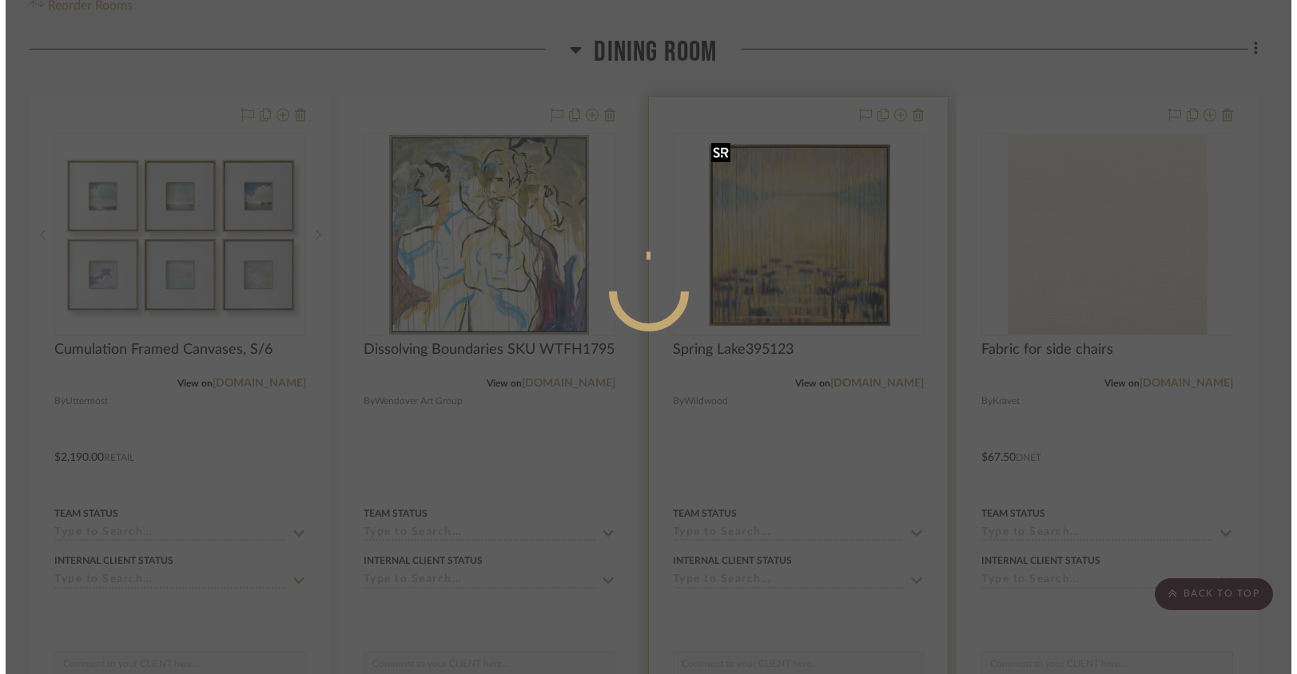
scroll to position [0, 0]
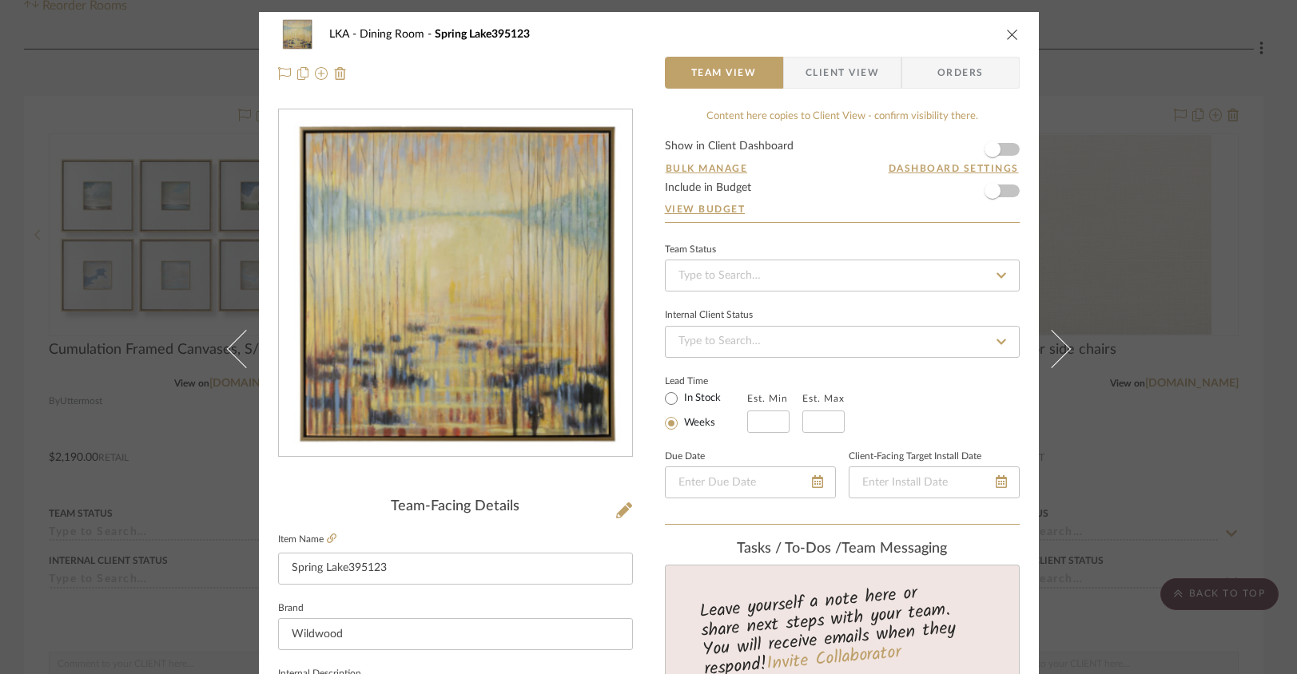
click at [1006, 35] on icon "close" at bounding box center [1012, 34] width 13 height 13
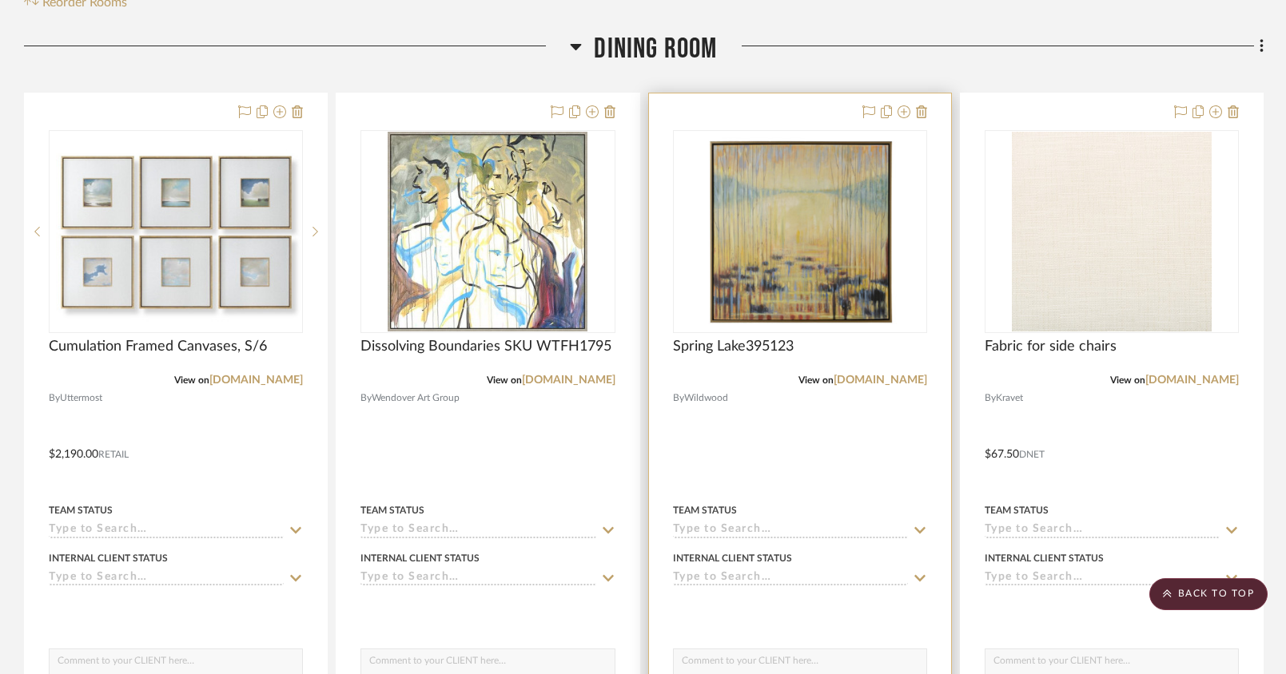
scroll to position [368, 0]
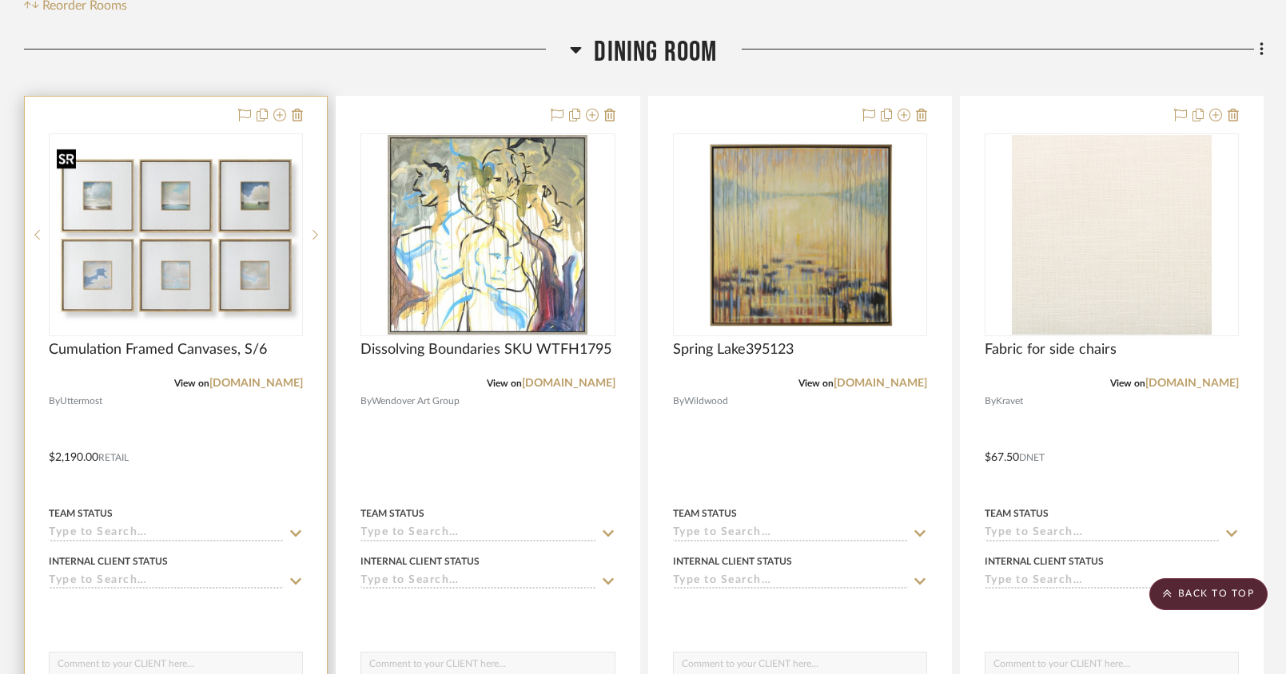
click at [264, 236] on img "0" at bounding box center [175, 234] width 251 height 187
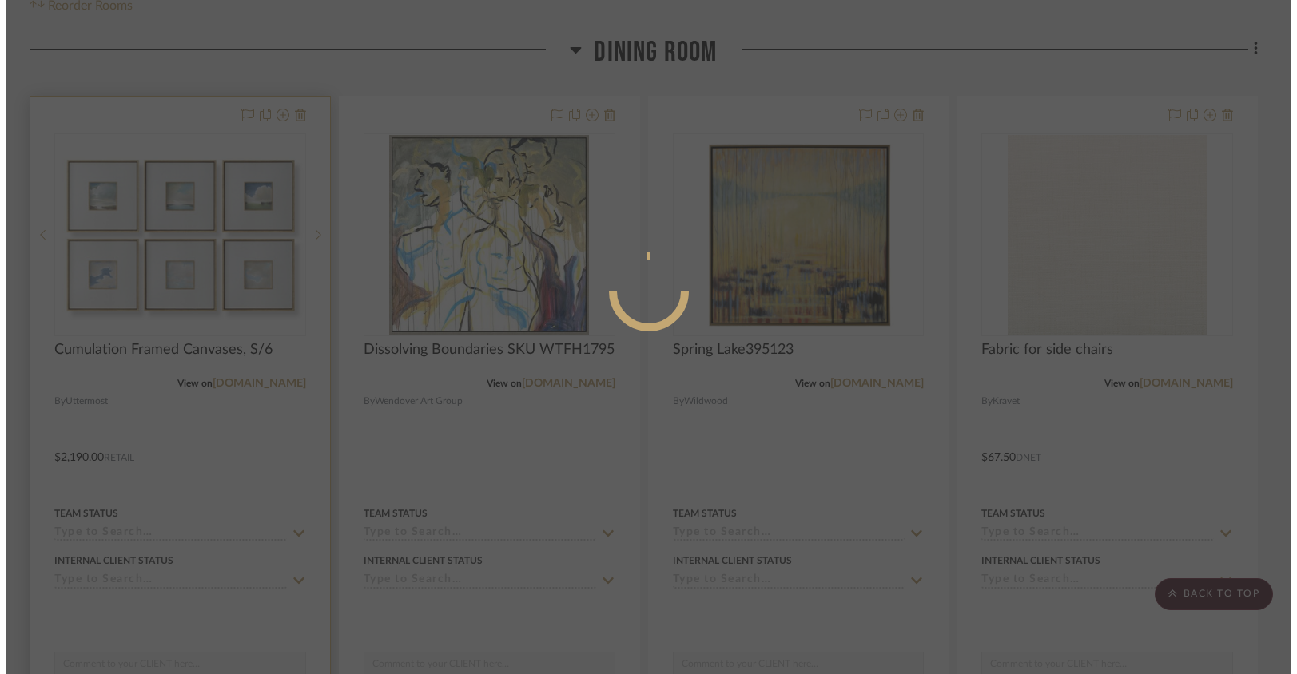
scroll to position [0, 0]
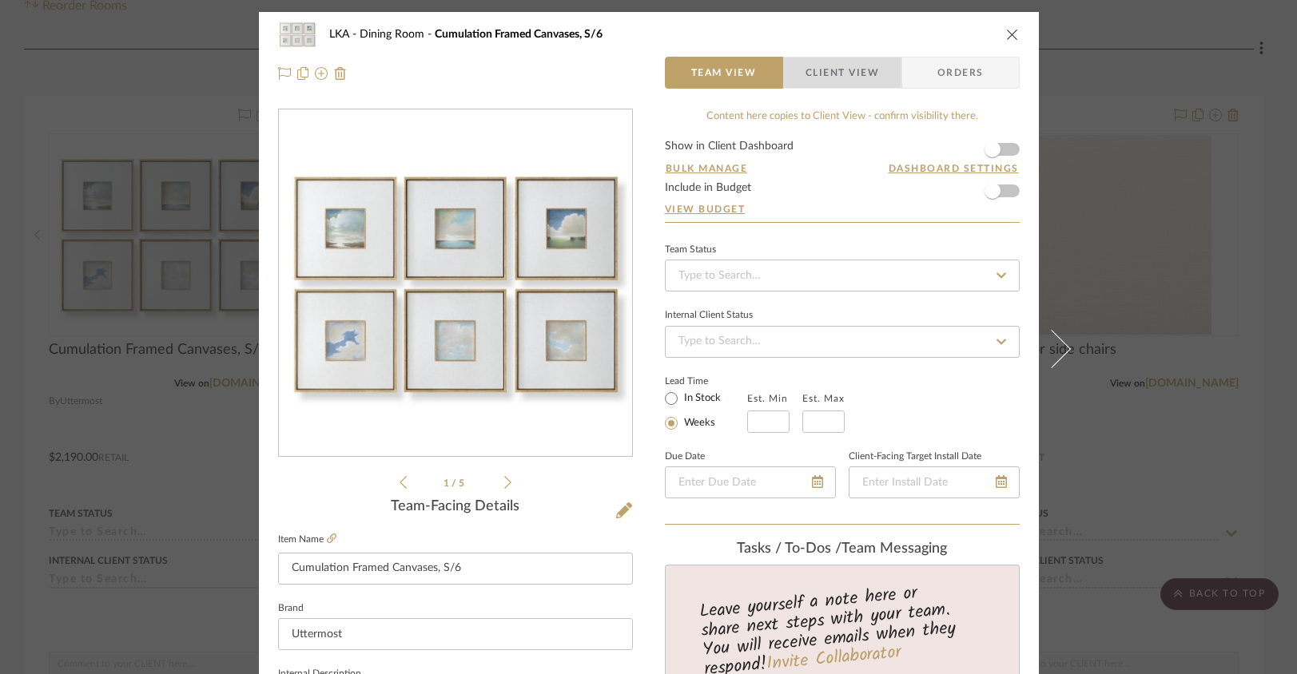
click at [840, 73] on span "Client View" at bounding box center [842, 73] width 74 height 32
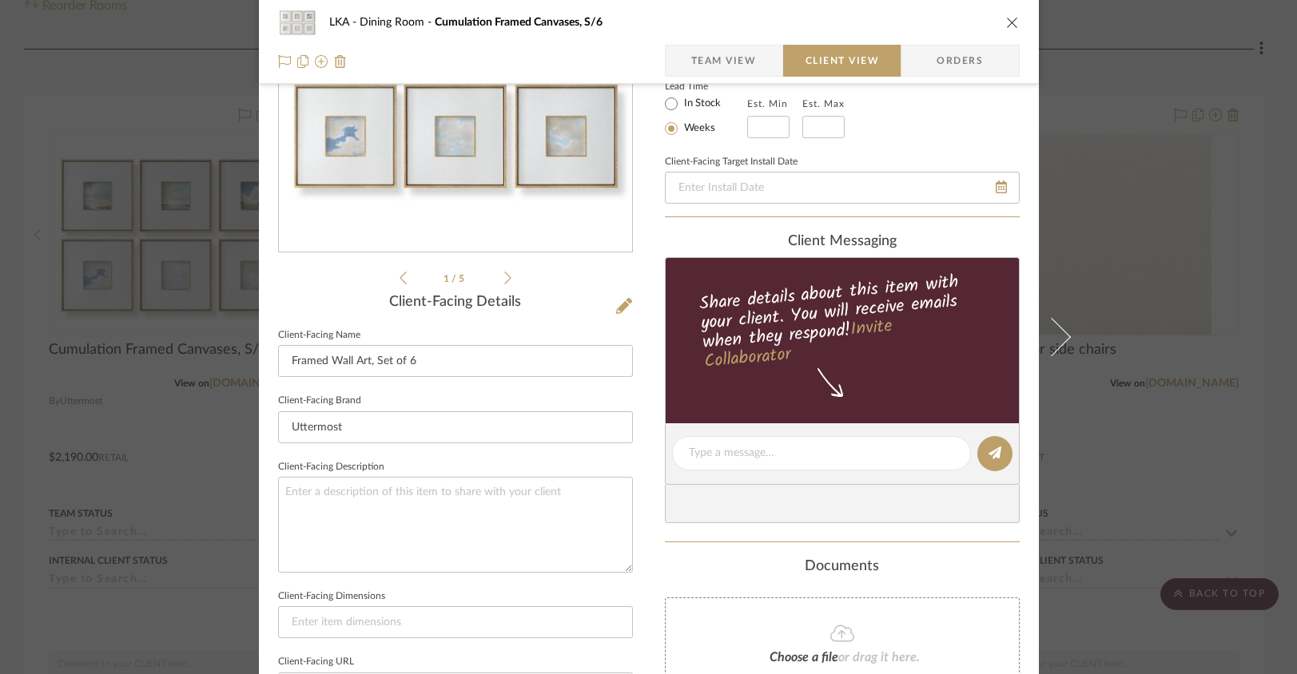
scroll to position [205, 0]
click at [504, 281] on icon at bounding box center [507, 277] width 7 height 14
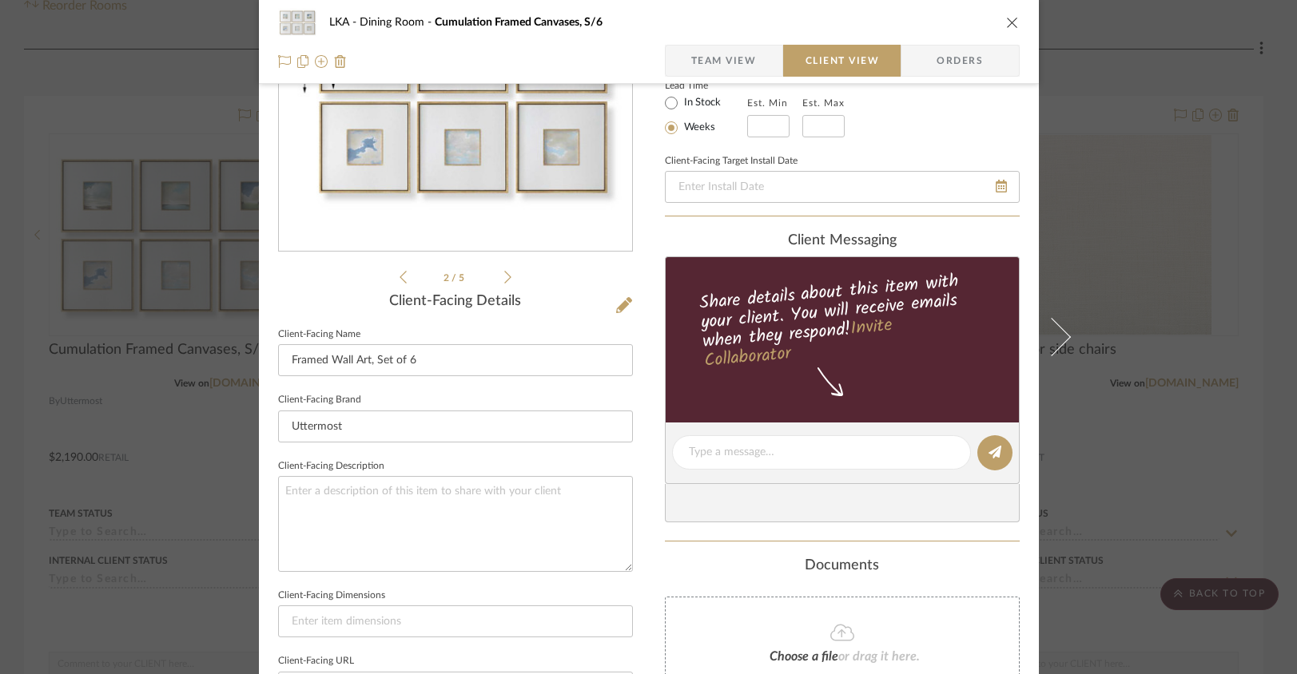
click at [504, 281] on icon at bounding box center [507, 277] width 7 height 14
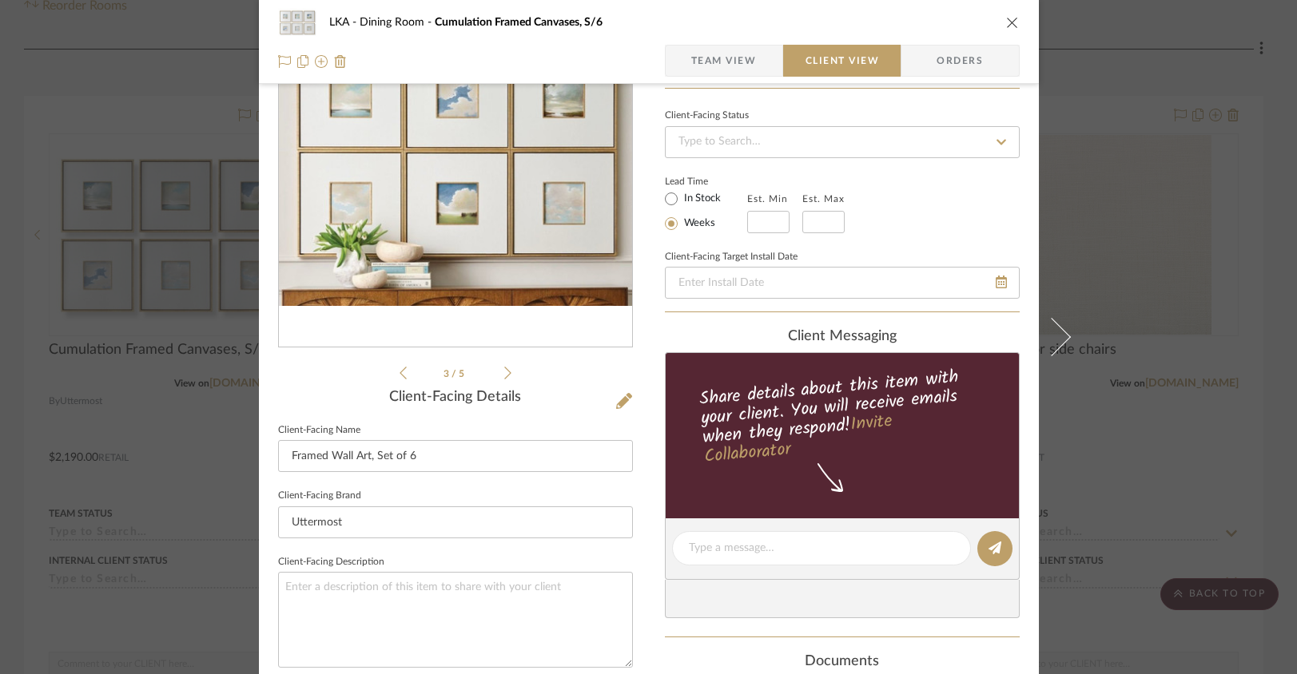
scroll to position [0, 0]
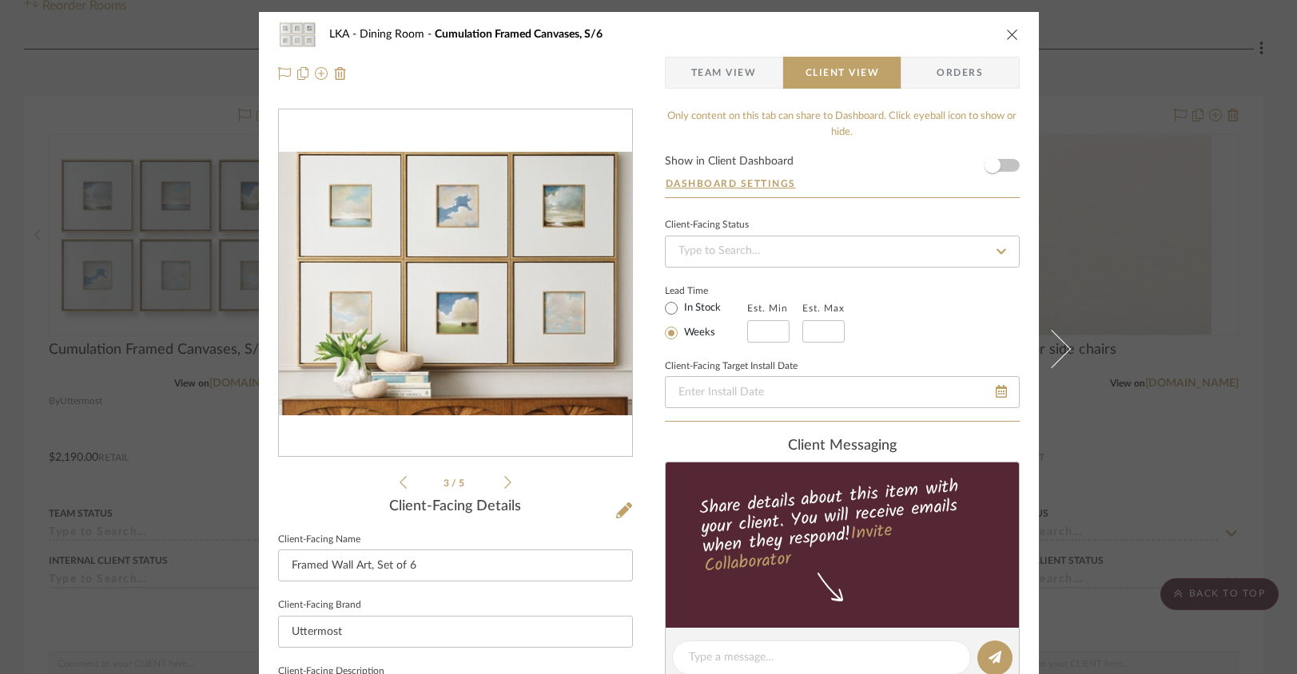
click at [729, 75] on span "Team View" at bounding box center [724, 73] width 66 height 32
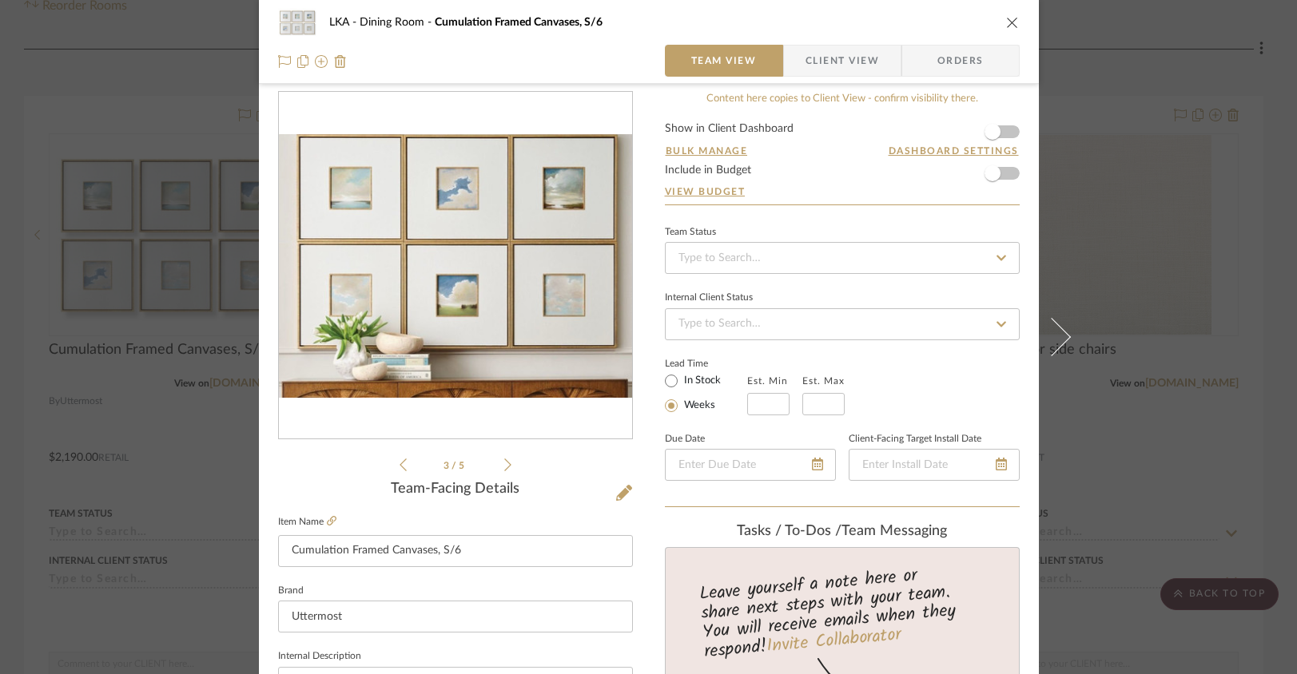
scroll to position [32, 0]
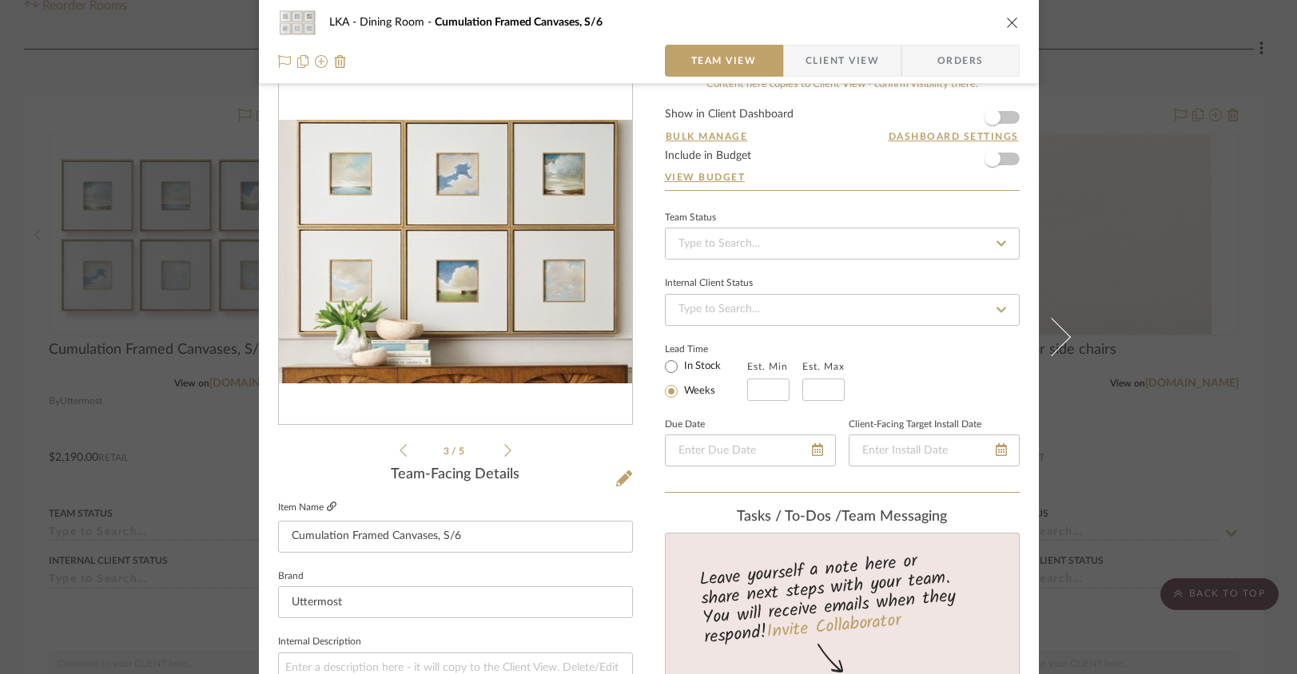
click at [327, 503] on icon at bounding box center [332, 507] width 10 height 10
